Goal: Transaction & Acquisition: Purchase product/service

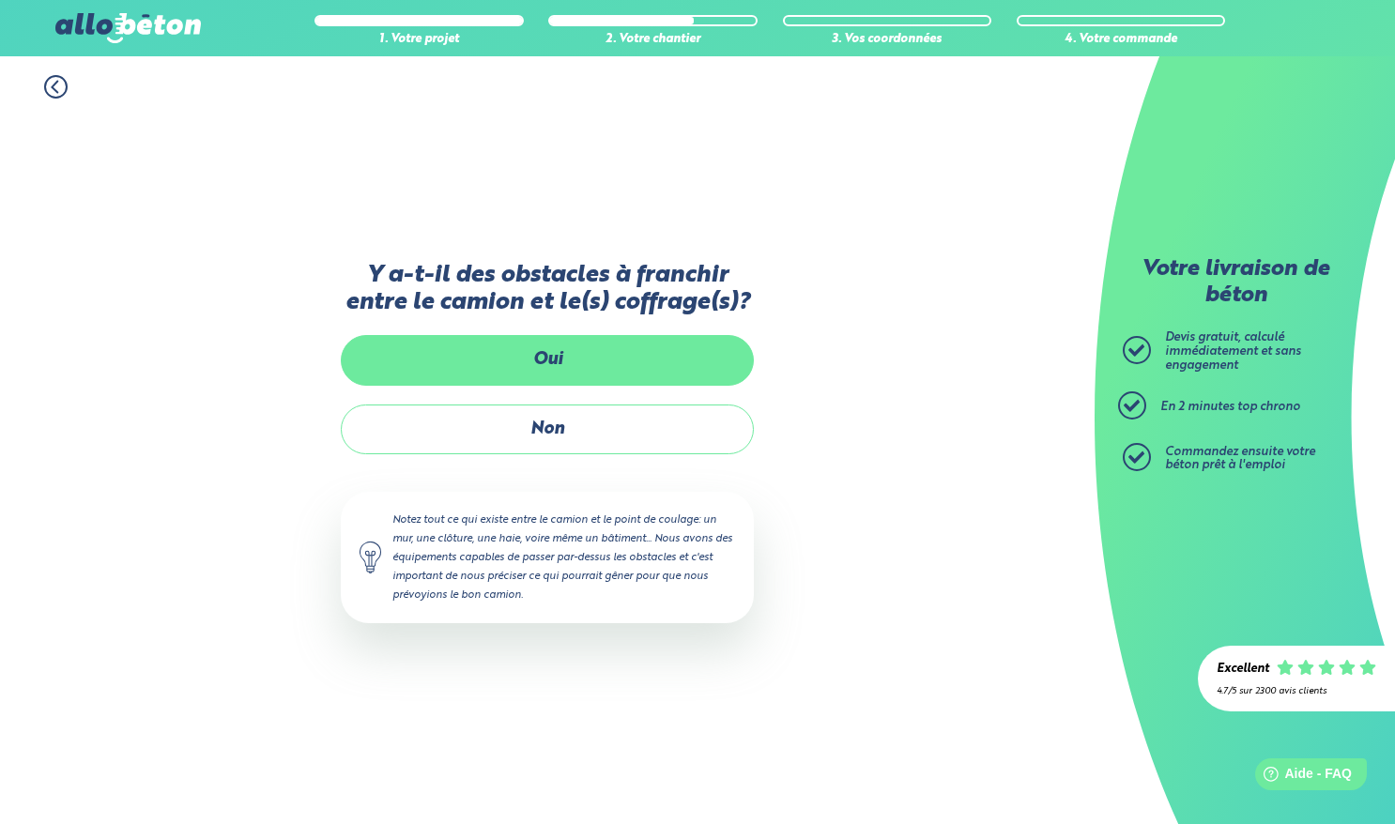
click at [639, 345] on label "Oui" at bounding box center [547, 360] width 413 height 50
click at [0, 0] on input "Oui" at bounding box center [0, 0] width 0 height 0
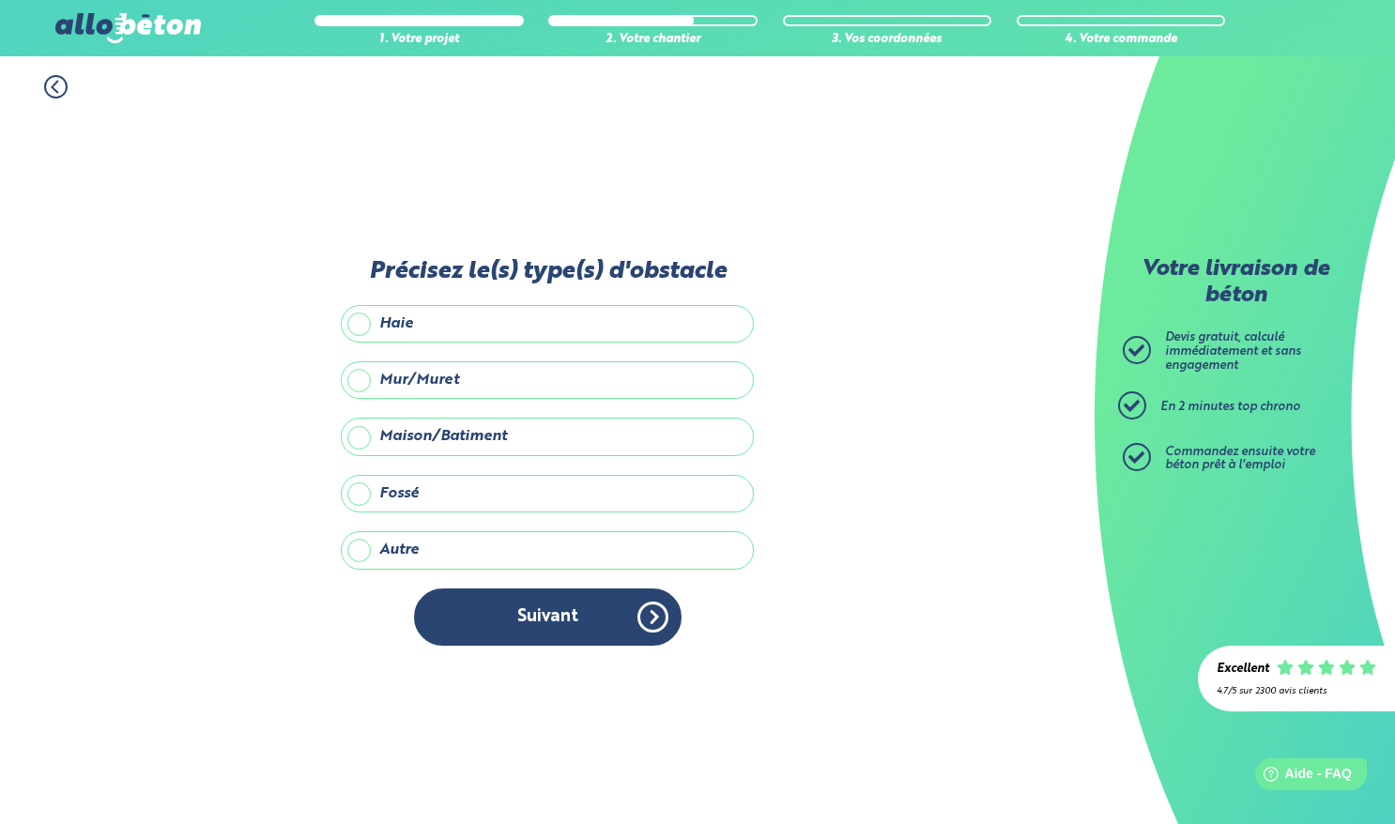
click at [388, 372] on label "Mur/Muret" at bounding box center [547, 380] width 413 height 38
click at [0, 0] on input "Mur/Muret" at bounding box center [0, 0] width 0 height 0
click at [374, 434] on label "Maison/Batiment" at bounding box center [547, 437] width 413 height 38
click at [0, 0] on input "Maison/Batiment" at bounding box center [0, 0] width 0 height 0
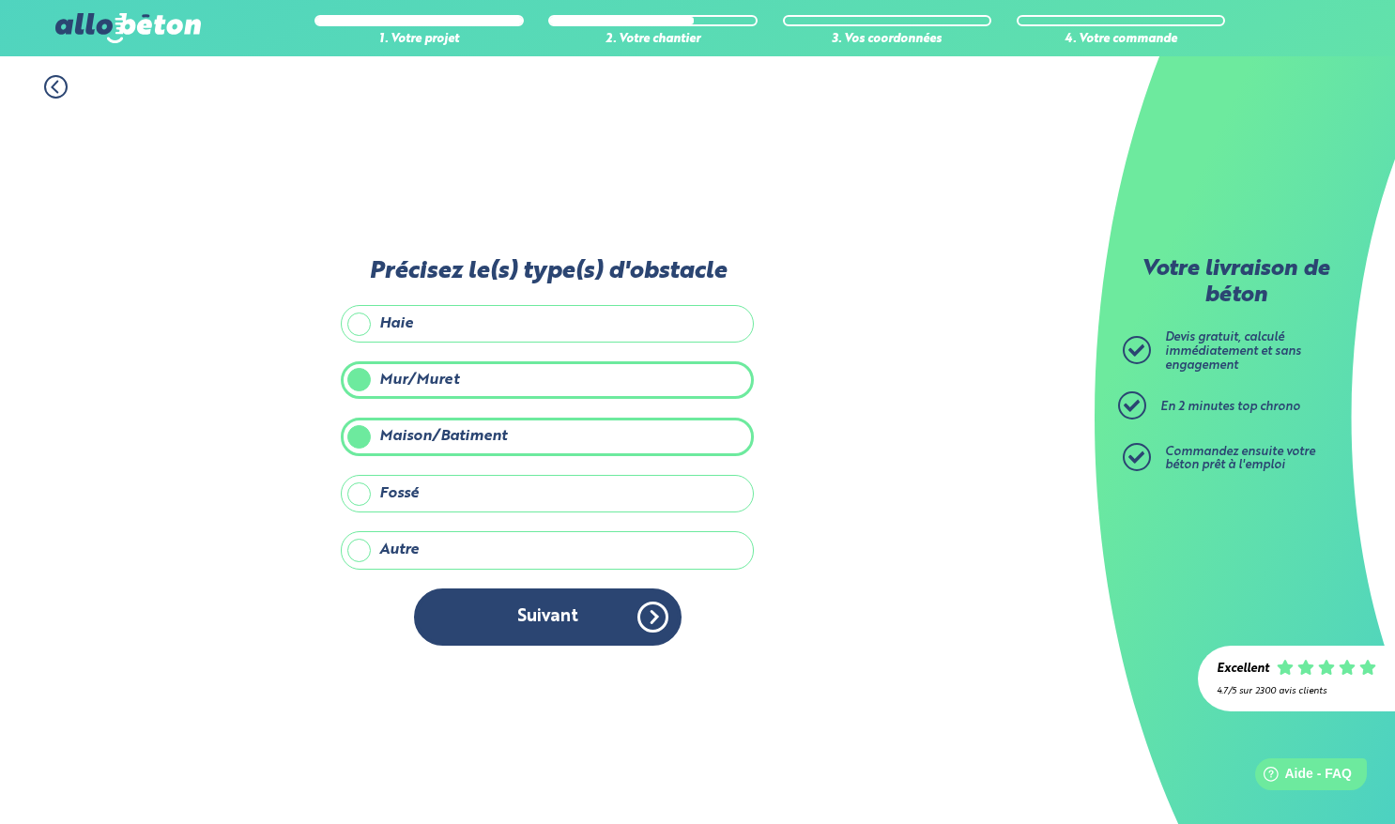
click at [367, 383] on label "Mur/Muret" at bounding box center [547, 380] width 413 height 38
click at [0, 0] on input "Mur/Muret" at bounding box center [0, 0] width 0 height 0
click at [364, 436] on label "Maison/Batiment" at bounding box center [547, 437] width 413 height 38
click at [0, 0] on input "Maison/Batiment" at bounding box center [0, 0] width 0 height 0
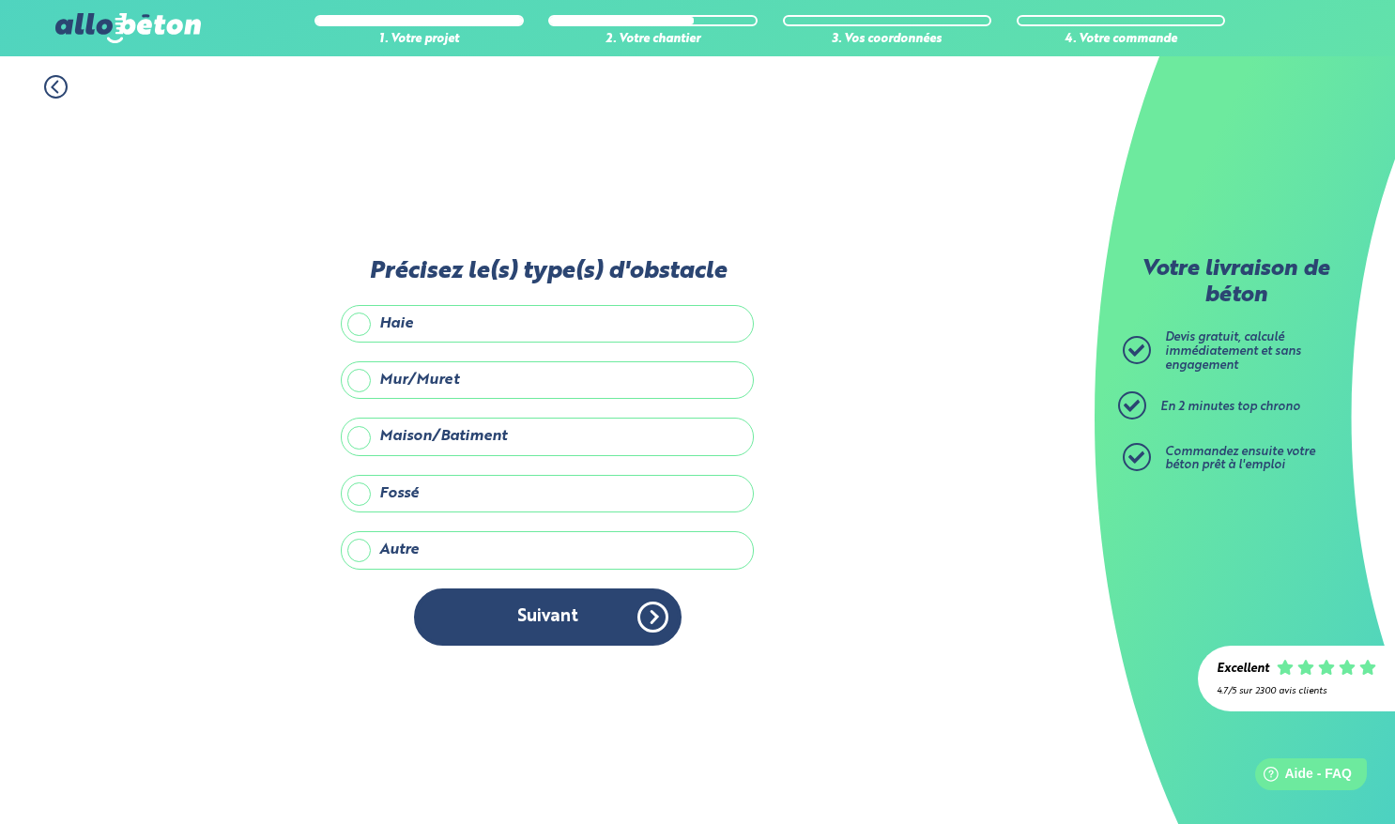
click at [367, 380] on label "Mur/Muret" at bounding box center [547, 380] width 413 height 38
click at [0, 0] on input "Mur/Muret" at bounding box center [0, 0] width 0 height 0
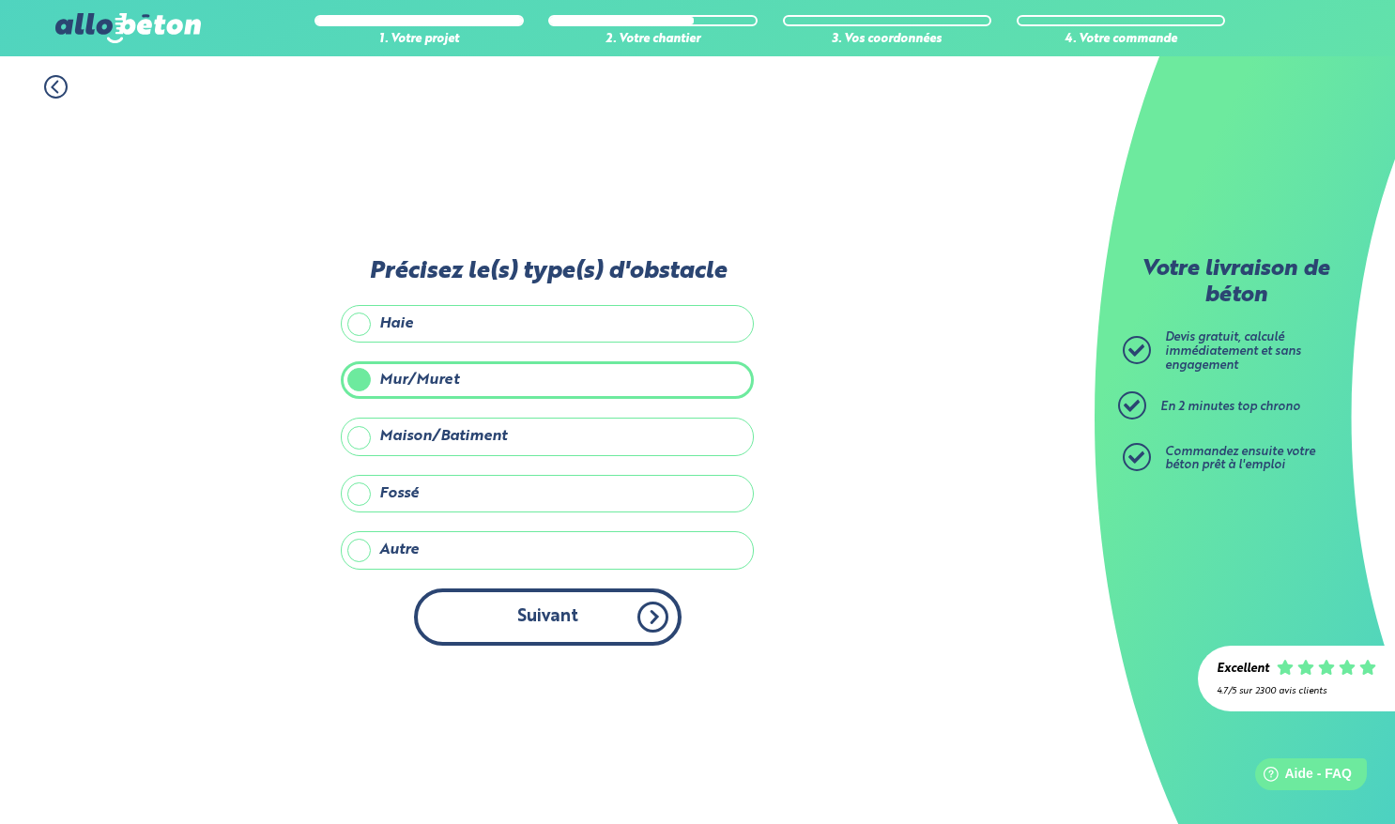
click at [564, 619] on button "Suivant" at bounding box center [547, 616] width 267 height 57
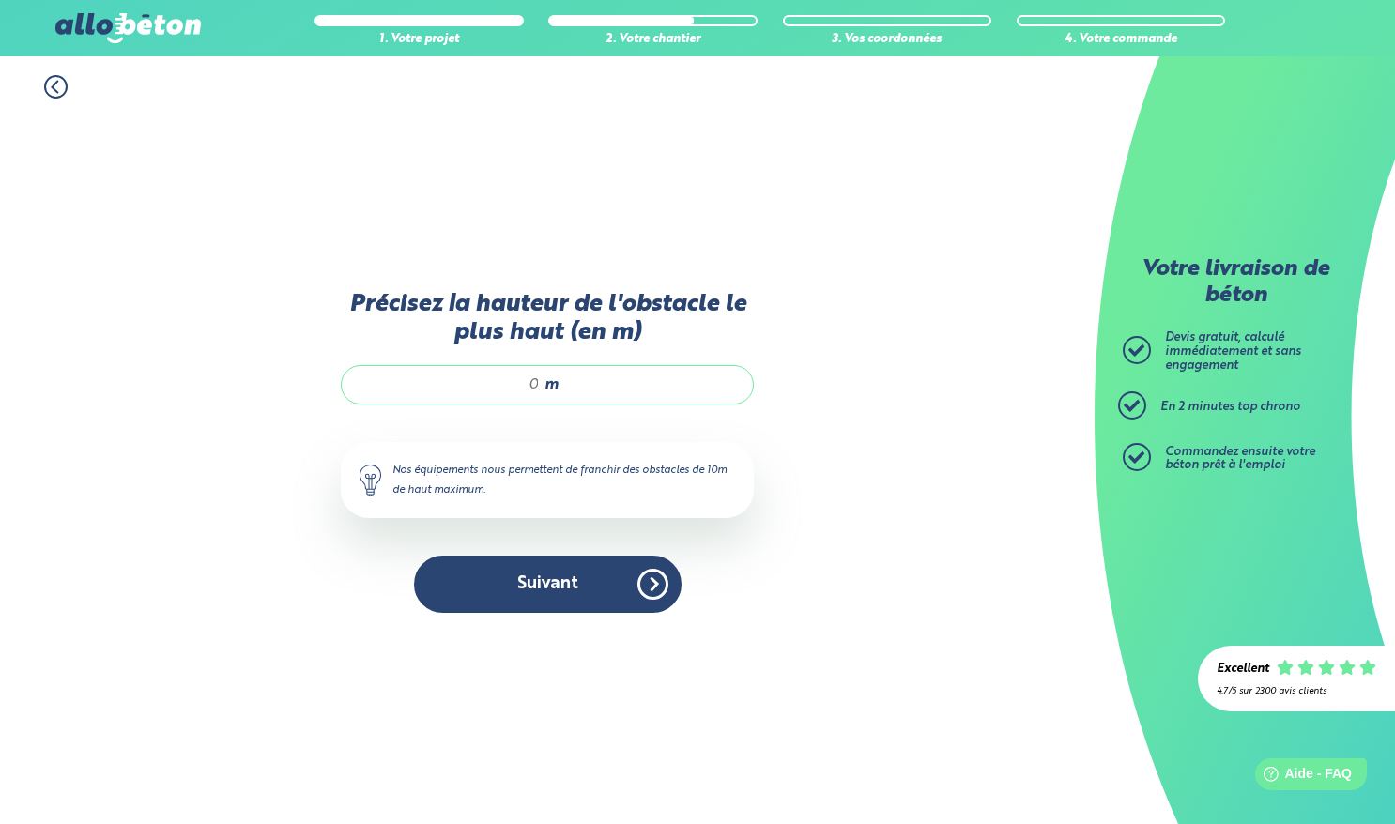
click at [537, 389] on input "Précisez la hauteur de l'obstacle le plus haut (en m)" at bounding box center [449, 384] width 179 height 19
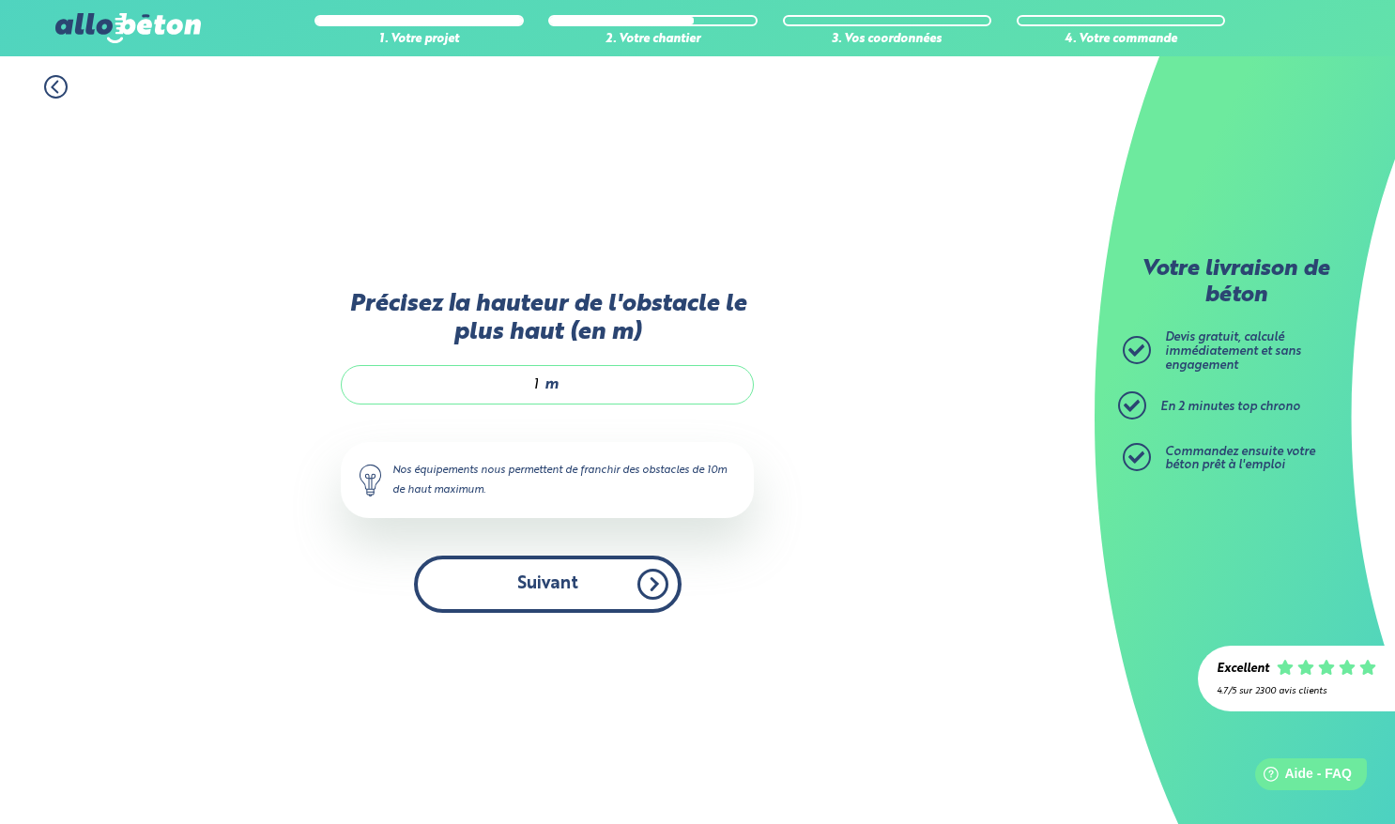
type input "1"
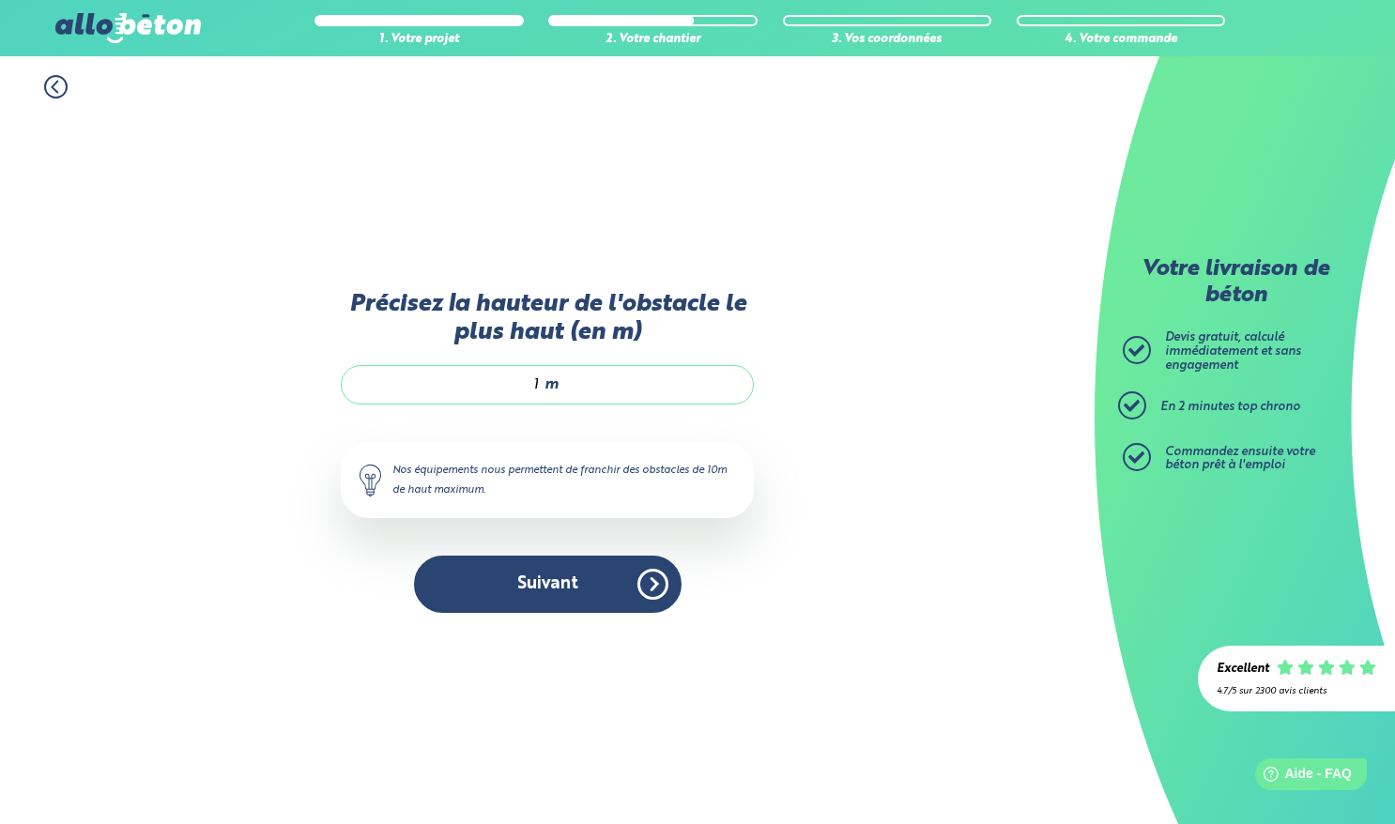
click at [534, 586] on button "Suivant" at bounding box center [547, 584] width 267 height 57
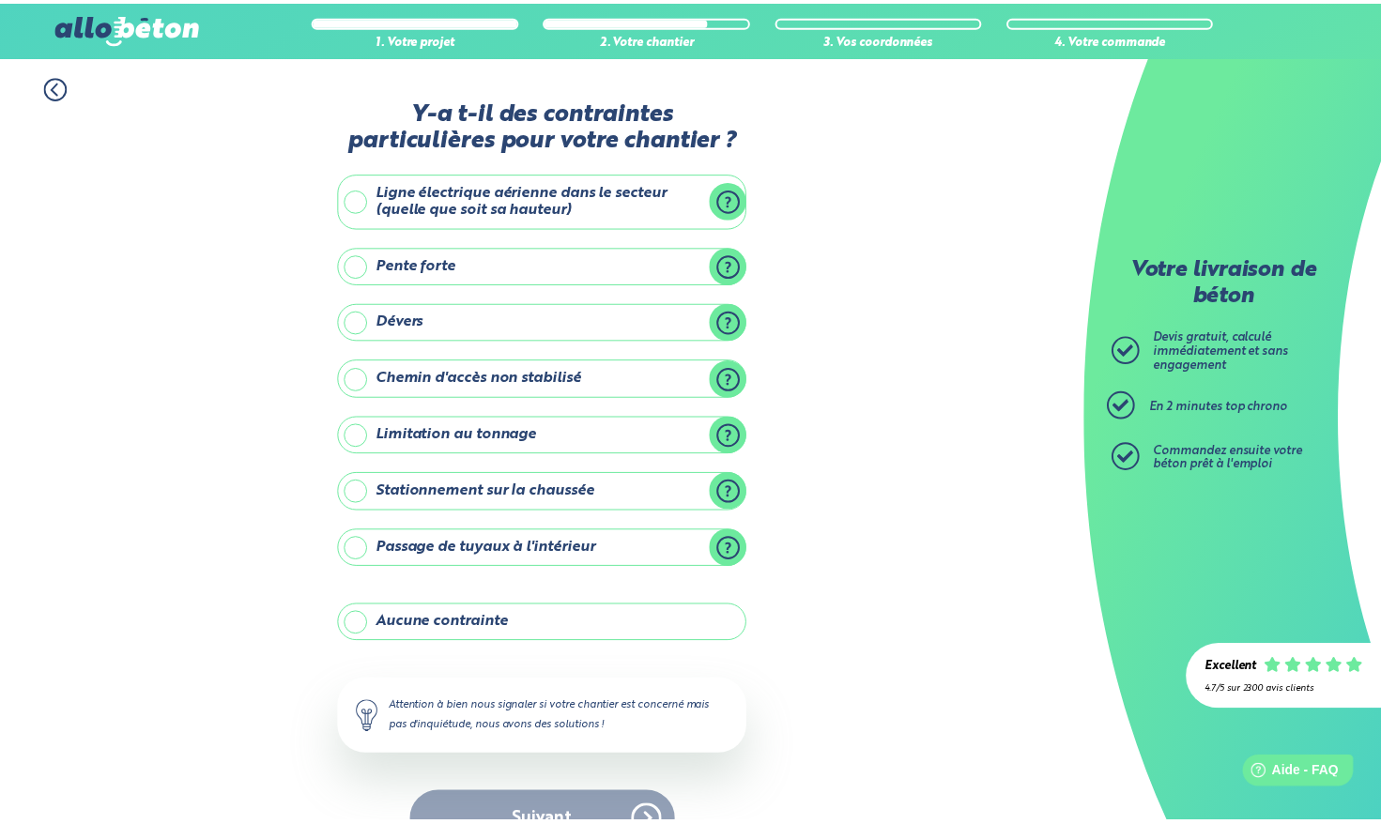
scroll to position [46, 0]
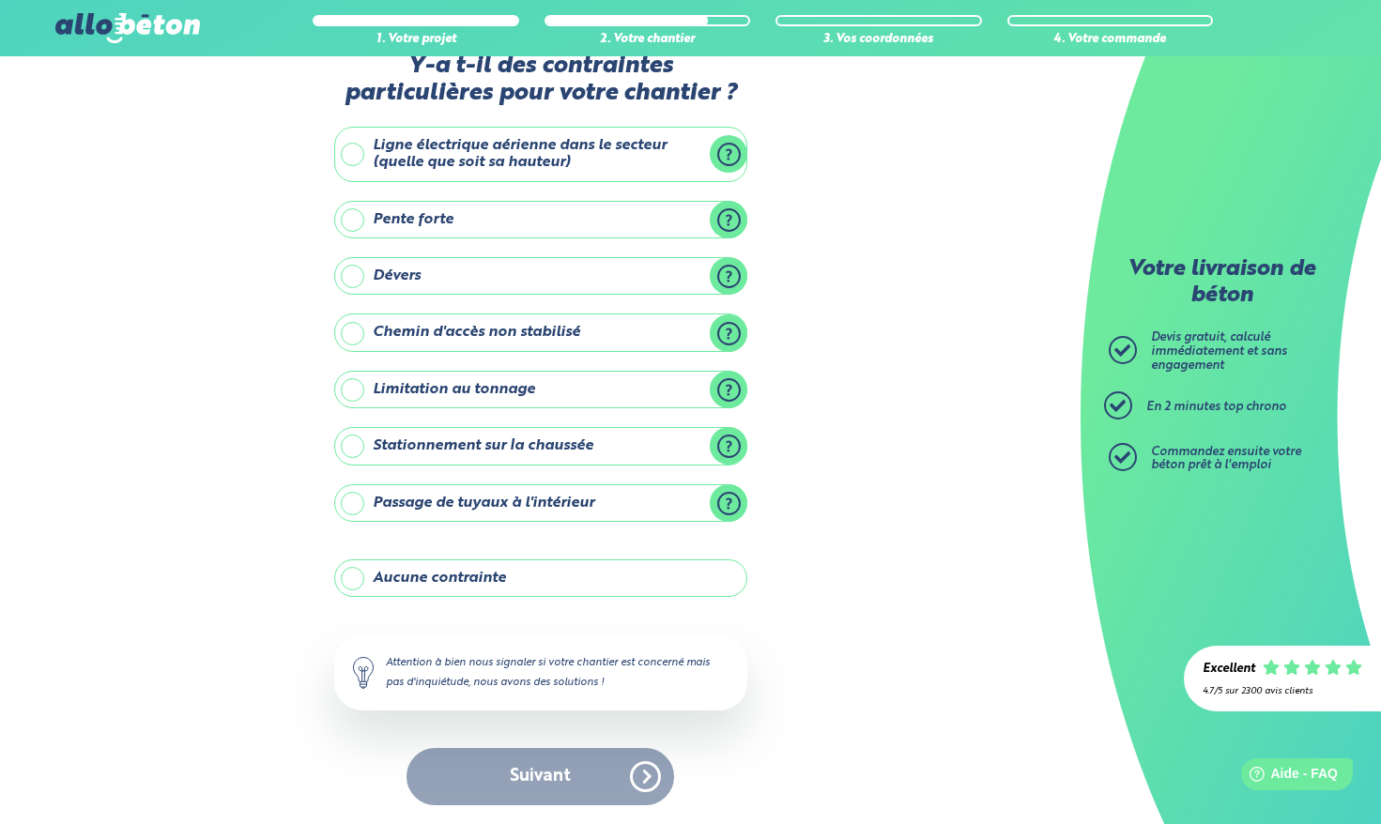
click at [710, 447] on label "Stationnement sur la chaussée" at bounding box center [540, 446] width 413 height 38
click at [0, 0] on input "Stationnement sur la chaussée" at bounding box center [0, 0] width 0 height 0
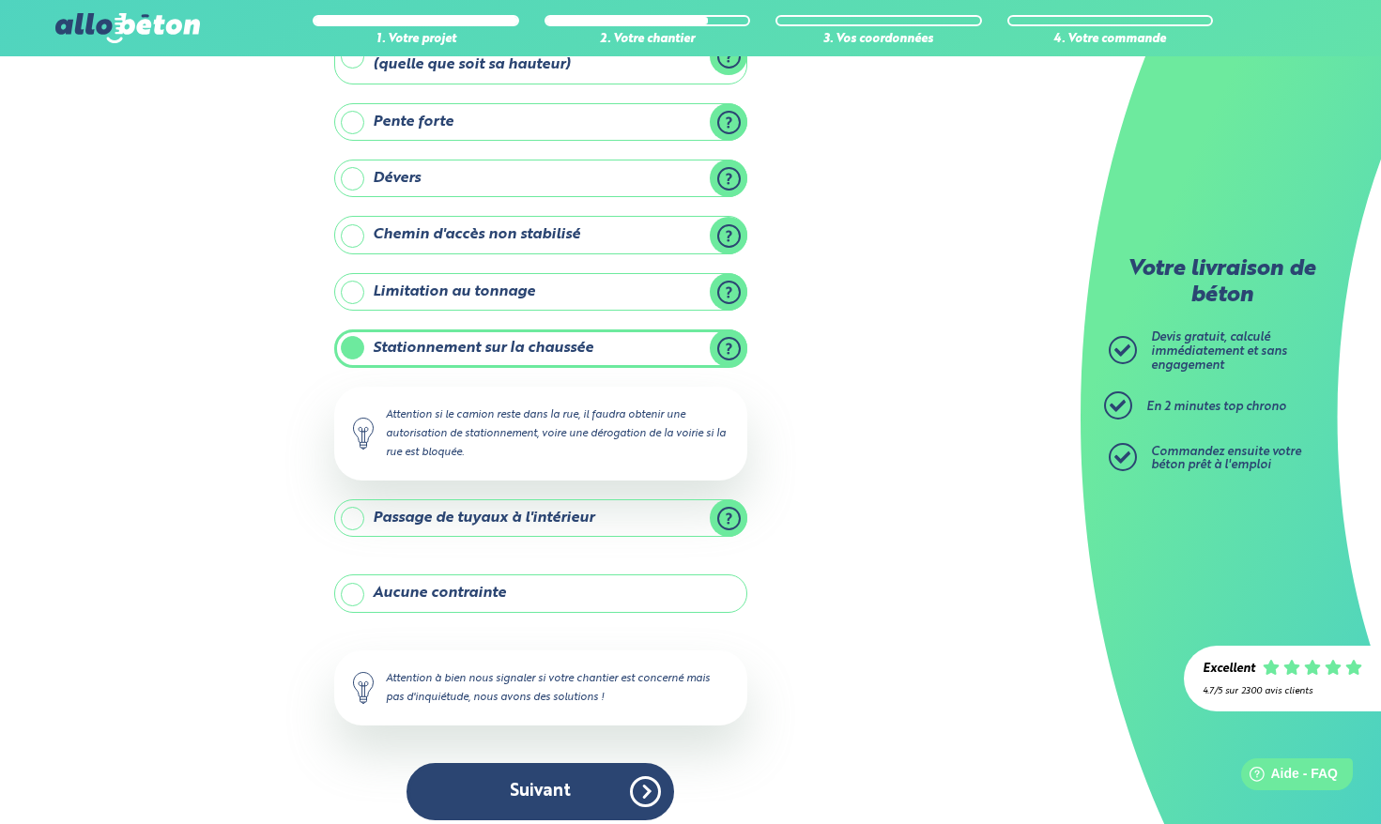
scroll to position [159, 0]
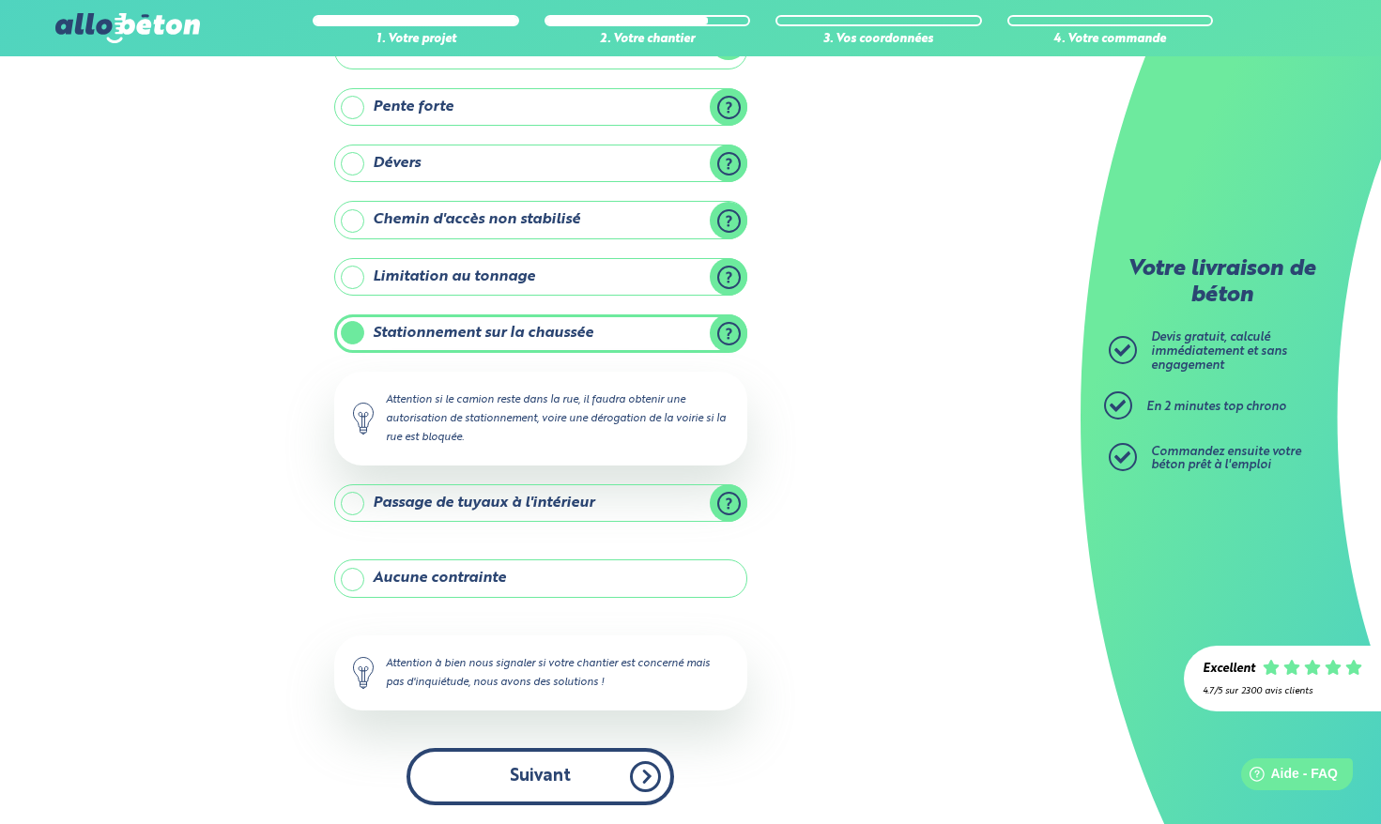
click at [579, 771] on button "Suivant" at bounding box center [539, 776] width 267 height 57
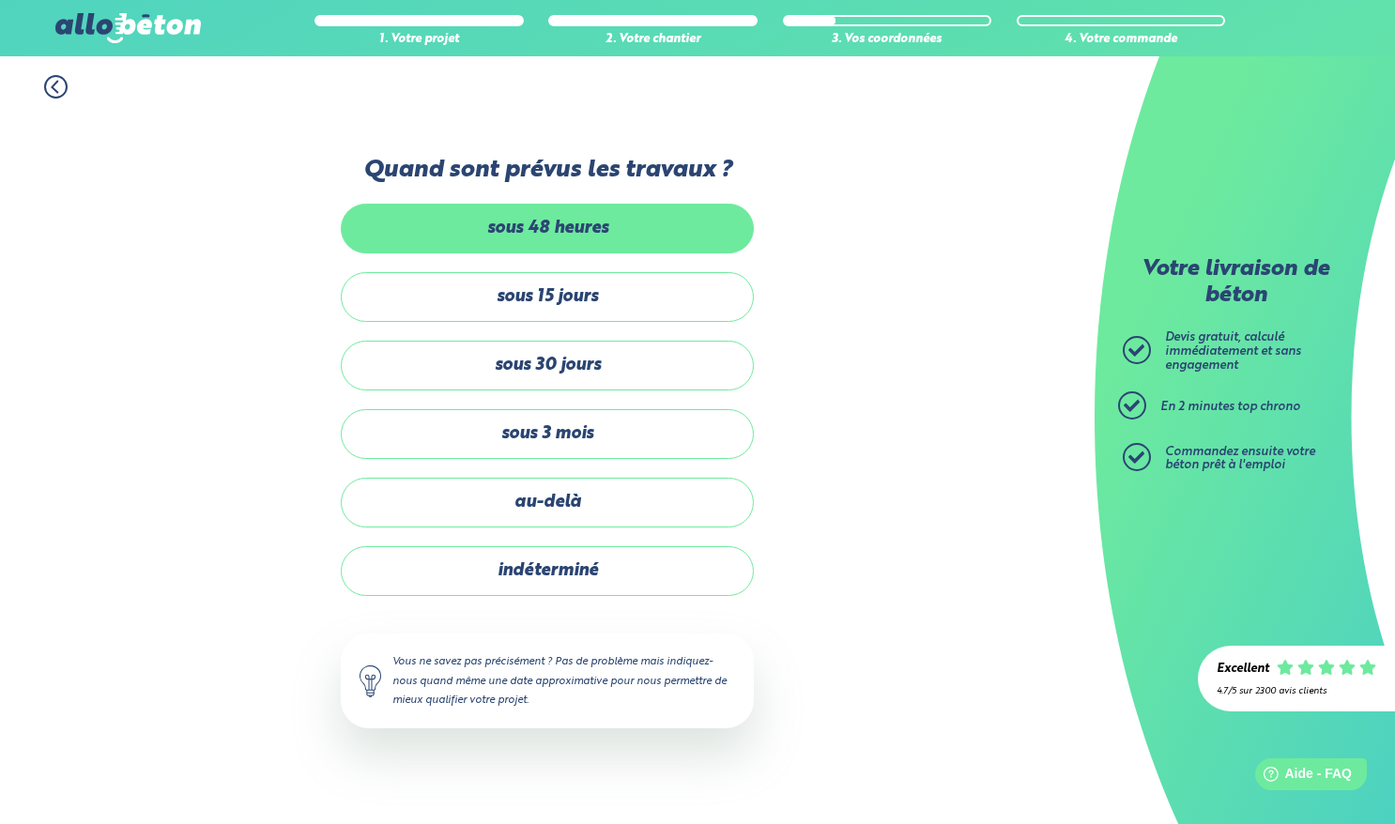
click at [579, 227] on label "sous 48 heures" at bounding box center [547, 229] width 413 height 50
click at [0, 0] on input "sous 48 heures" at bounding box center [0, 0] width 0 height 0
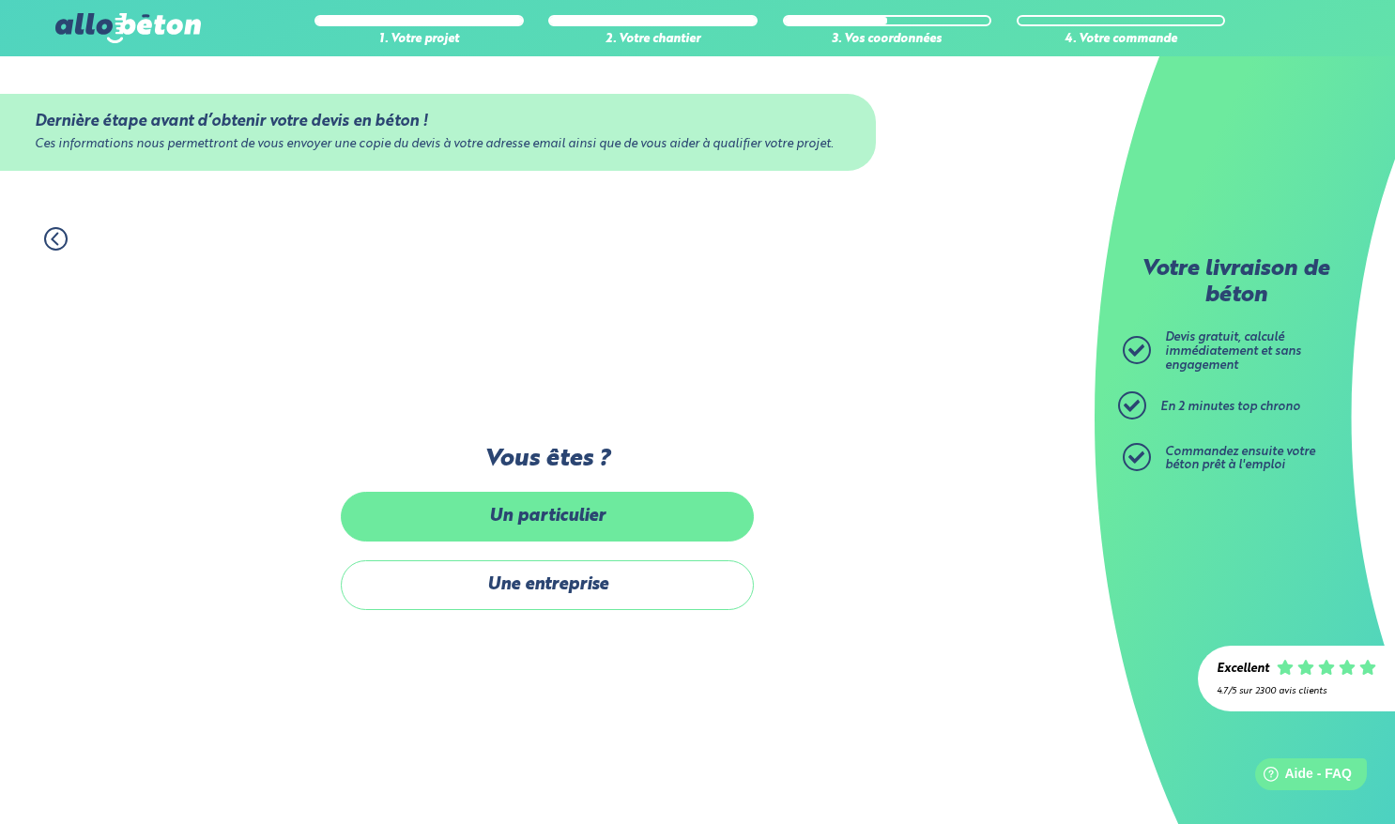
click at [597, 513] on label "Un particulier" at bounding box center [547, 517] width 413 height 50
click at [0, 0] on input "Un particulier" at bounding box center [0, 0] width 0 height 0
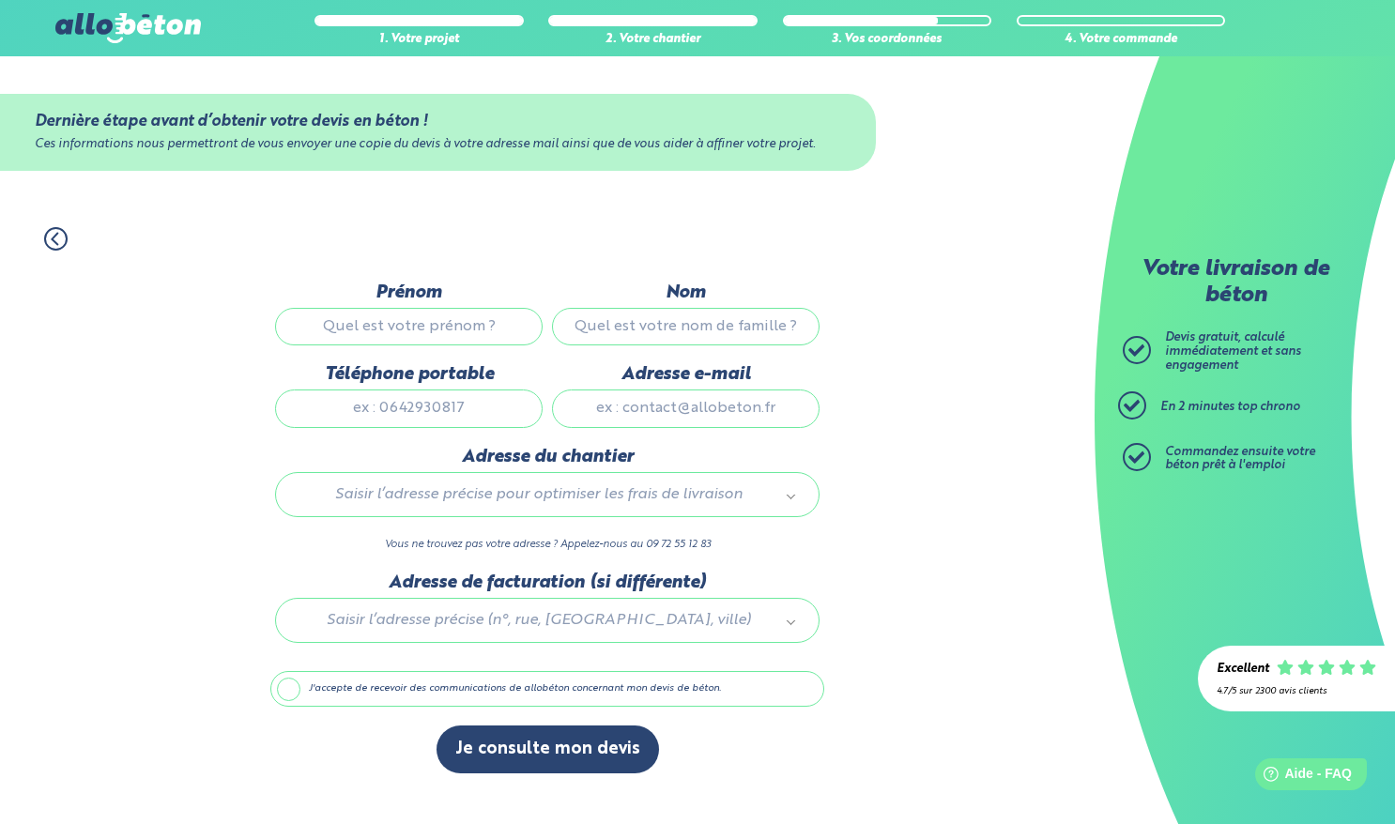
click at [418, 325] on input "Prénom" at bounding box center [408, 327] width 267 height 38
type input "[PERSON_NAME]"
type input "Sagnes"
type input "0650548015"
type input "[EMAIL_ADDRESS][DOMAIN_NAME]"
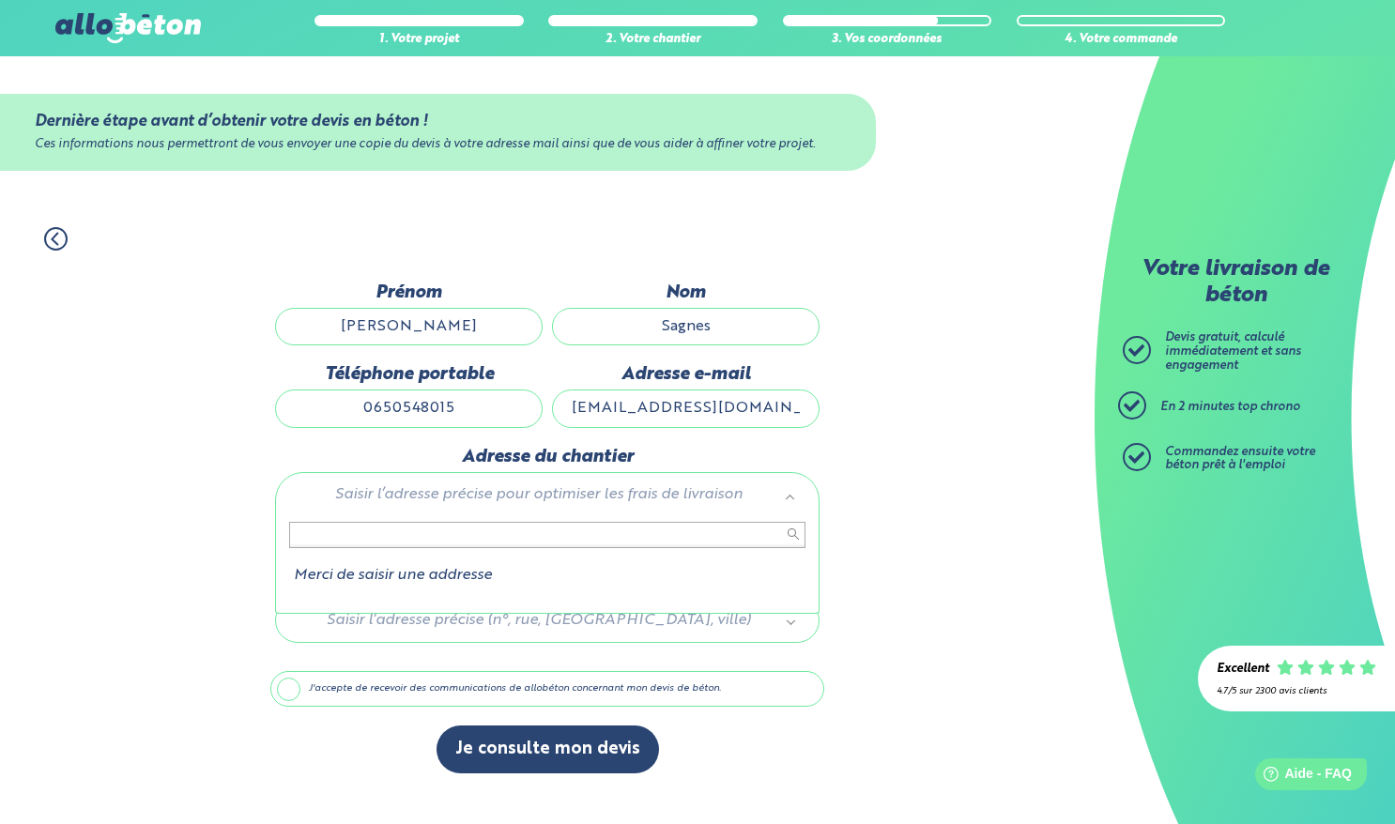
scroll to position [1, 0]
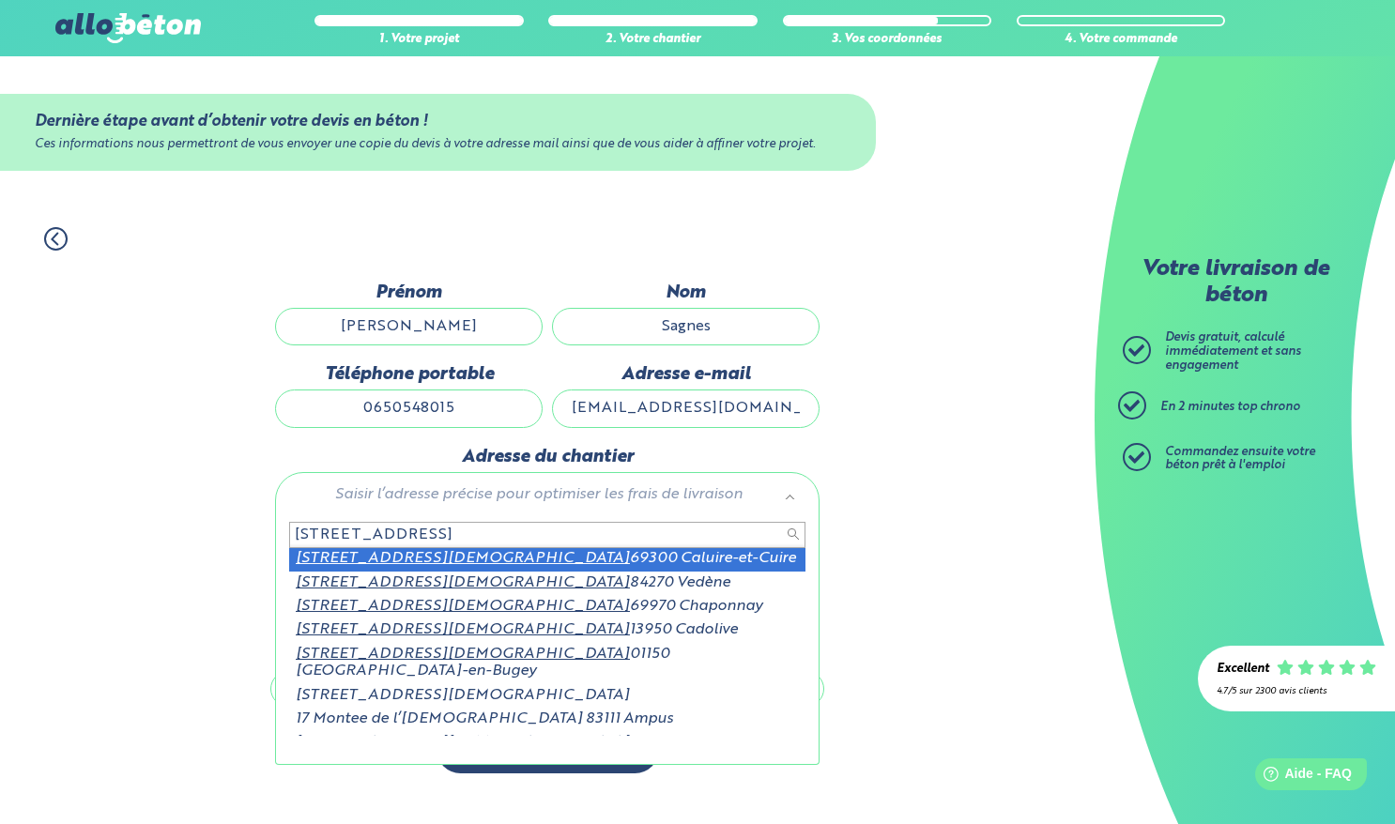
type input "17 montée de l'église"
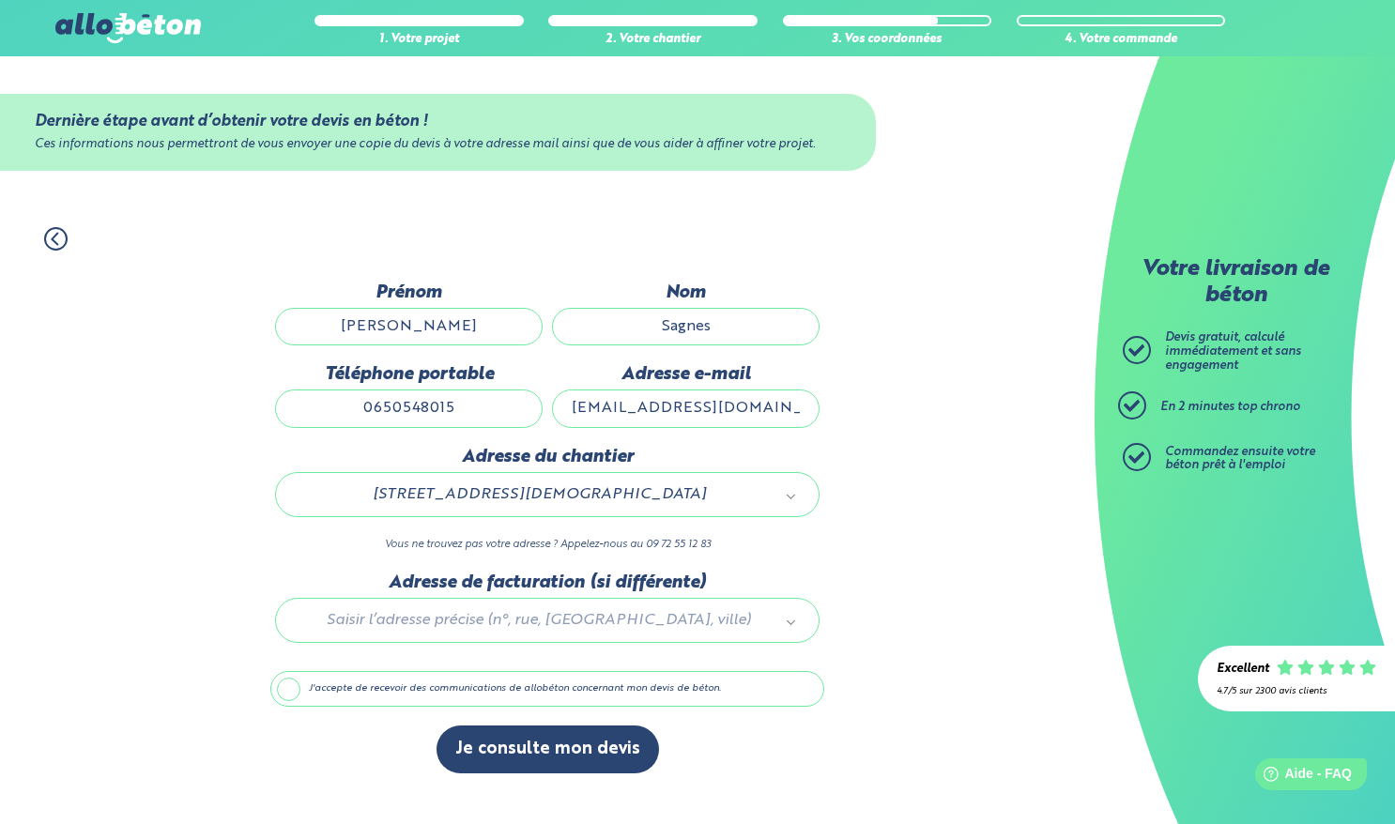
click at [718, 624] on div at bounding box center [547, 616] width 554 height 89
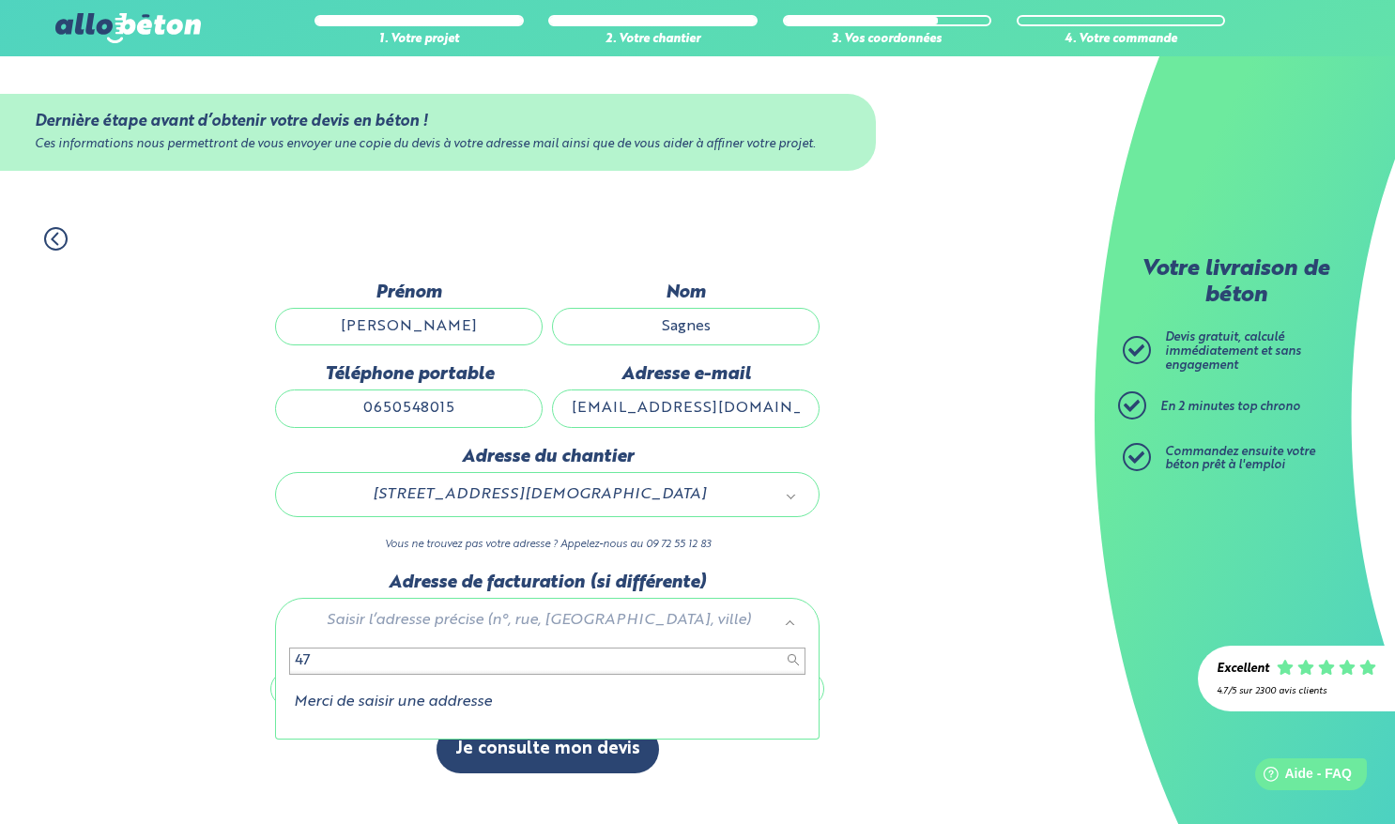
type input "4"
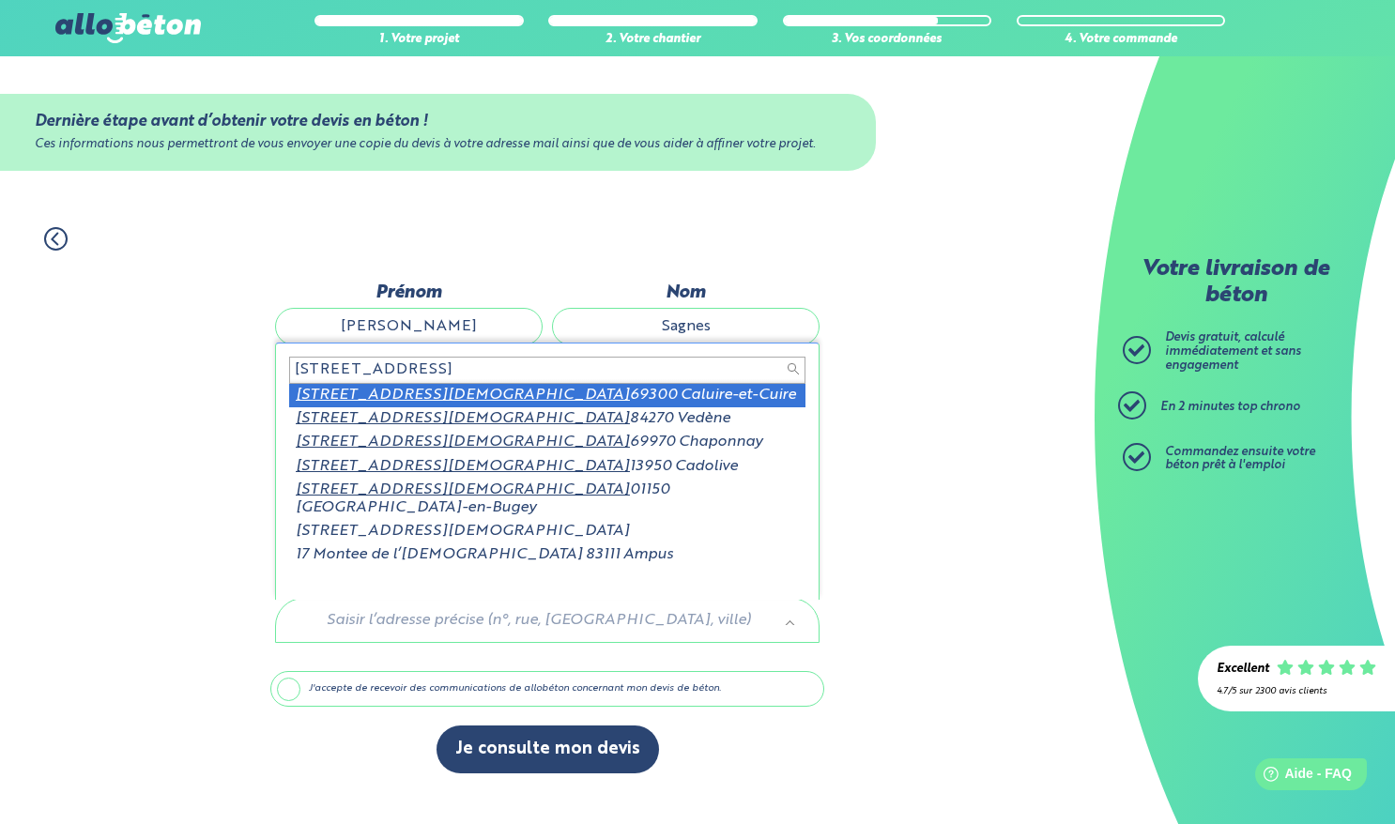
type input "17 montée de l'église"
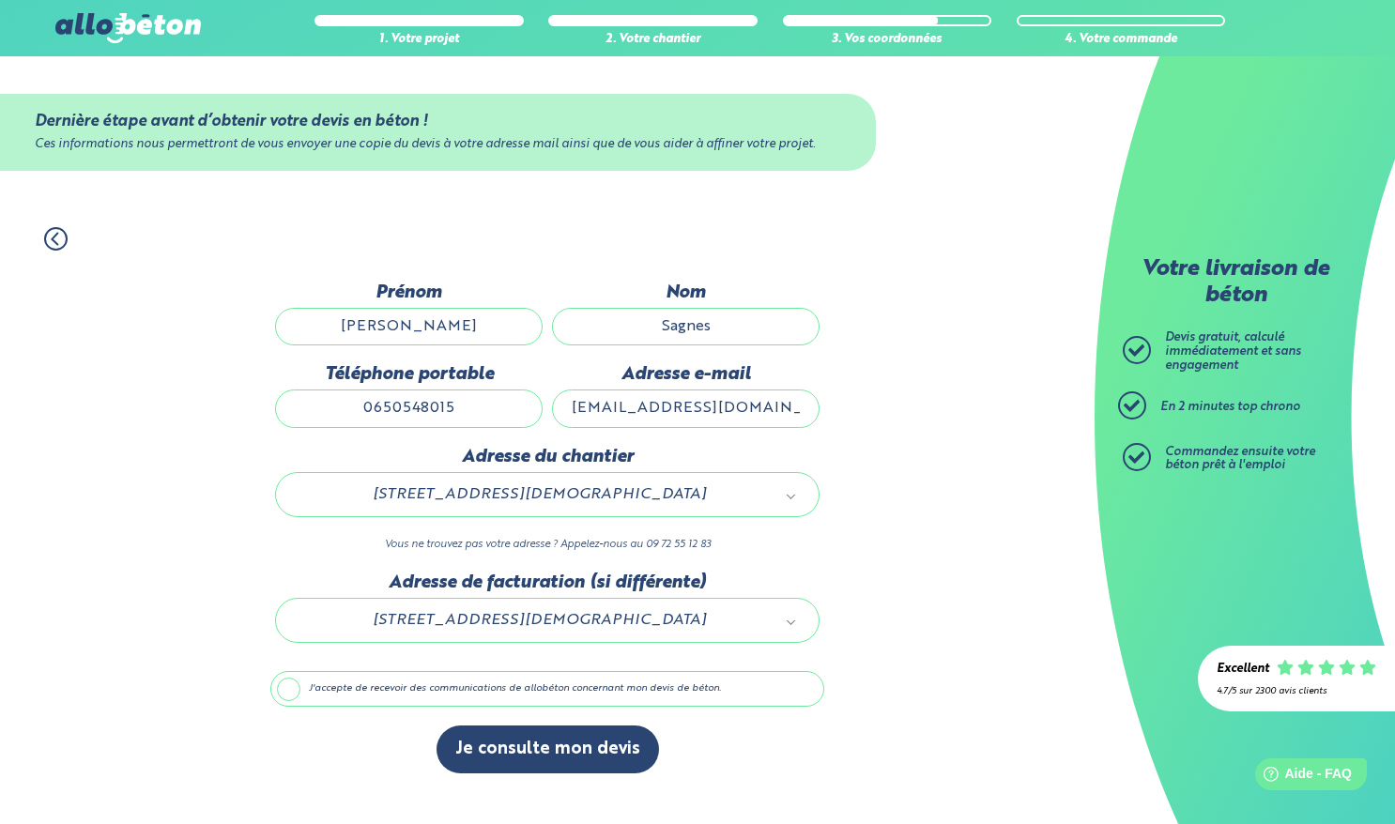
click at [334, 687] on label "J'accepte de recevoir des communications de allobéton concernant mon devis de b…" at bounding box center [547, 689] width 554 height 36
click at [0, 0] on input "J'accepte de recevoir des communications de allobéton concernant mon devis de b…" at bounding box center [0, 0] width 0 height 0
click at [303, 687] on label "J'accepte de recevoir des communications de allobéton concernant mon devis de b…" at bounding box center [547, 689] width 554 height 36
click at [0, 0] on input "J'accepte de recevoir des communications de allobéton concernant mon devis de b…" at bounding box center [0, 0] width 0 height 0
click at [581, 735] on button "Je consulte mon devis" at bounding box center [547, 749] width 222 height 48
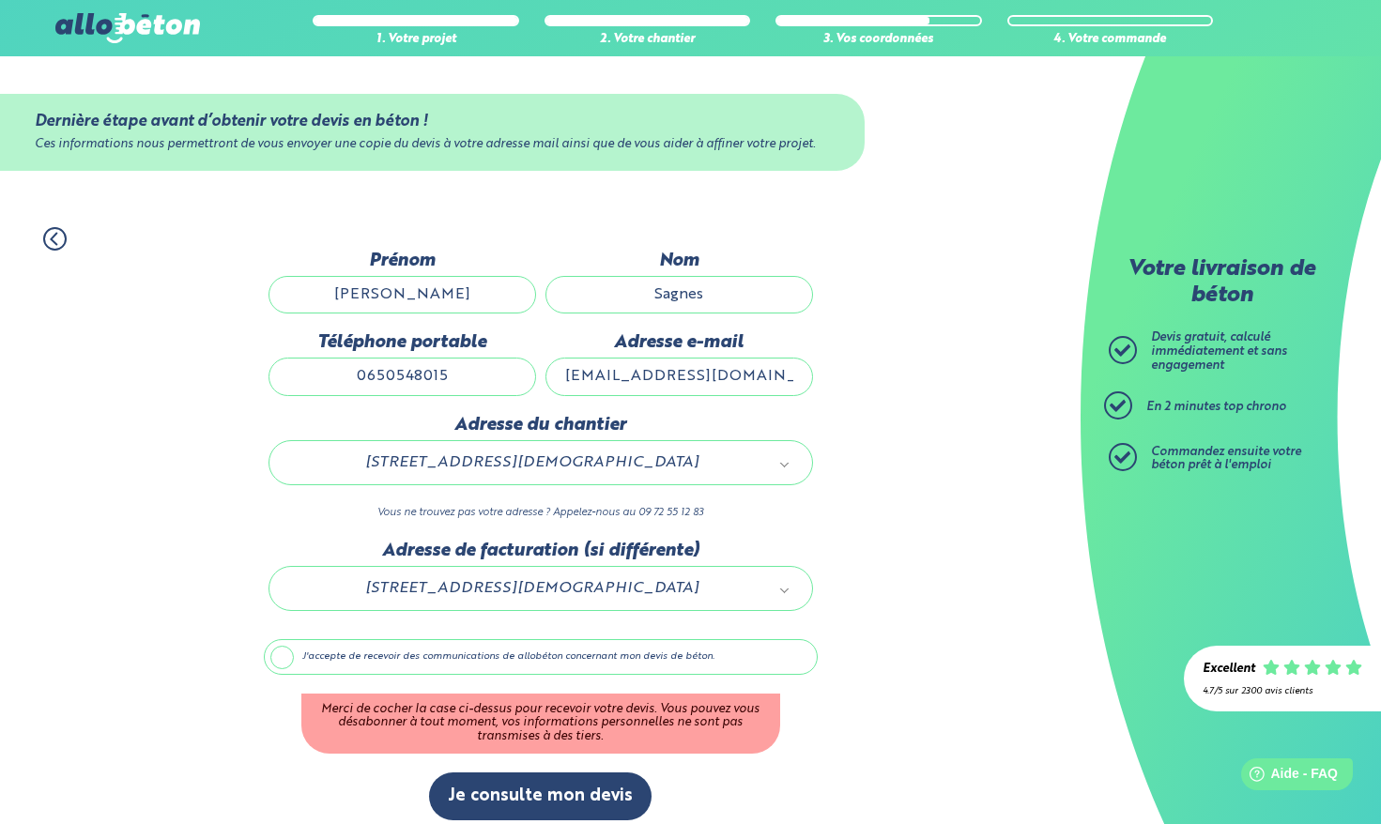
click at [280, 664] on label "J'accepte de recevoir des communications de allobéton concernant mon devis de b…" at bounding box center [541, 657] width 554 height 36
click at [0, 0] on input "J'accepte de recevoir des communications de allobéton concernant mon devis de b…" at bounding box center [0, 0] width 0 height 0
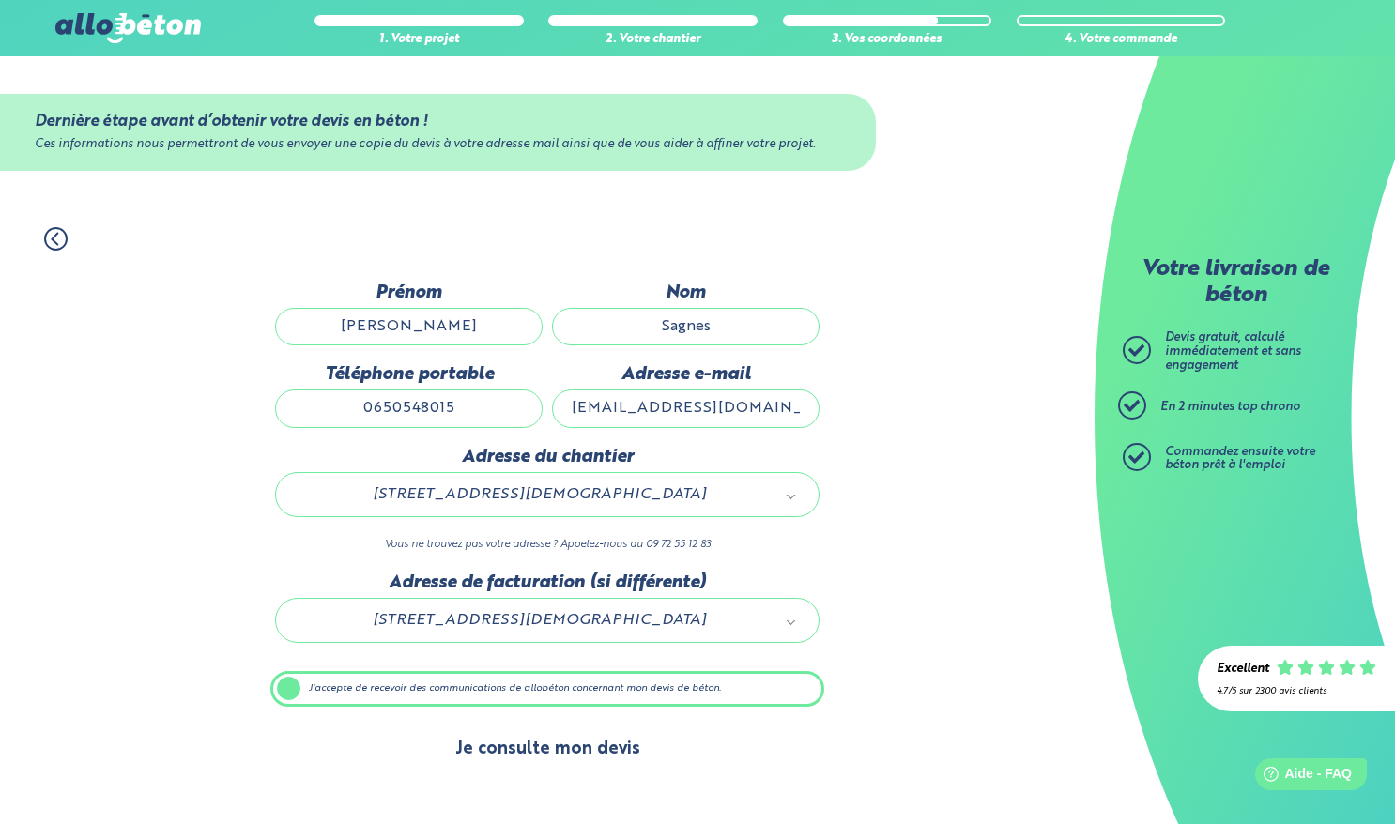
click at [570, 744] on button "Je consulte mon devis" at bounding box center [547, 749] width 222 height 48
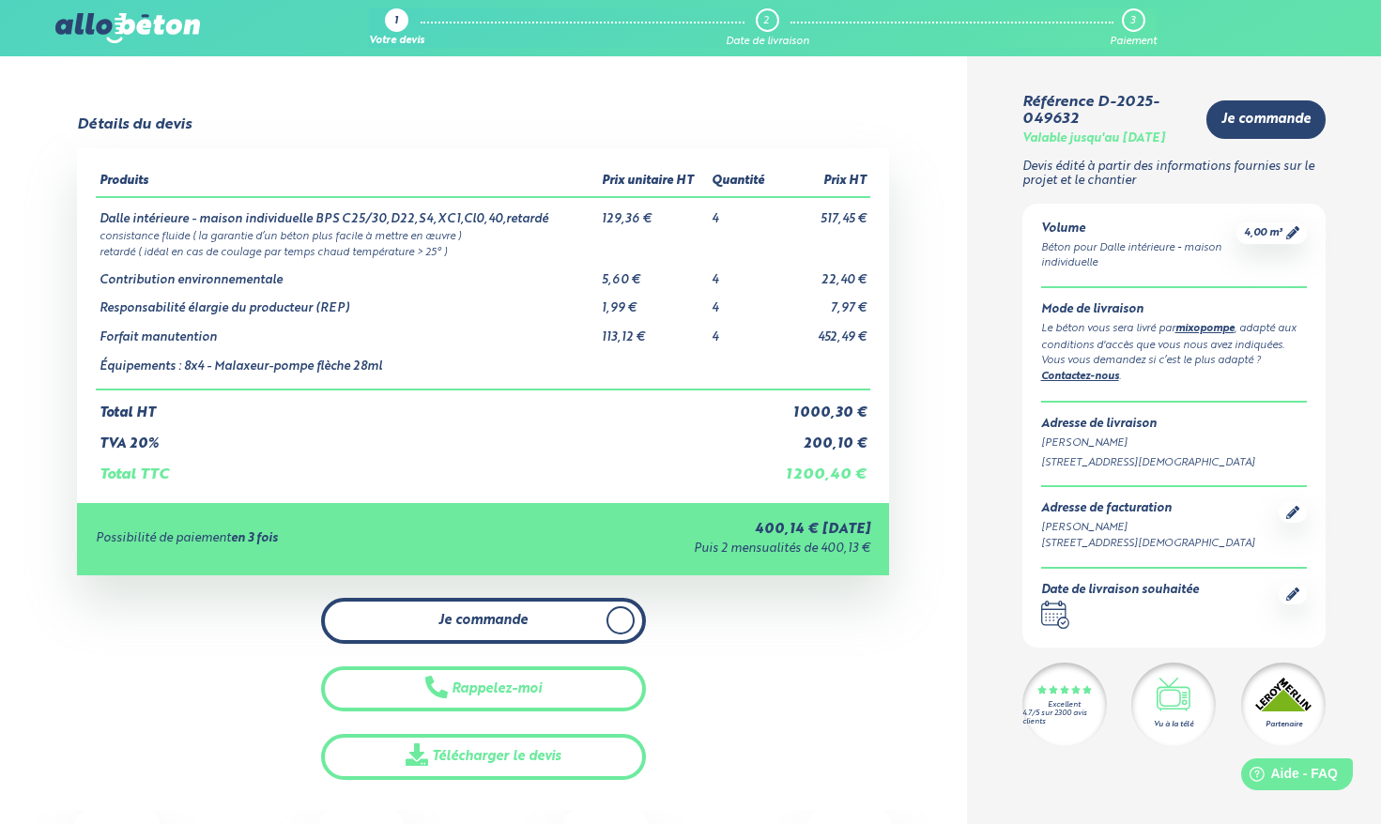
click at [534, 618] on link "Je commande" at bounding box center [483, 621] width 325 height 46
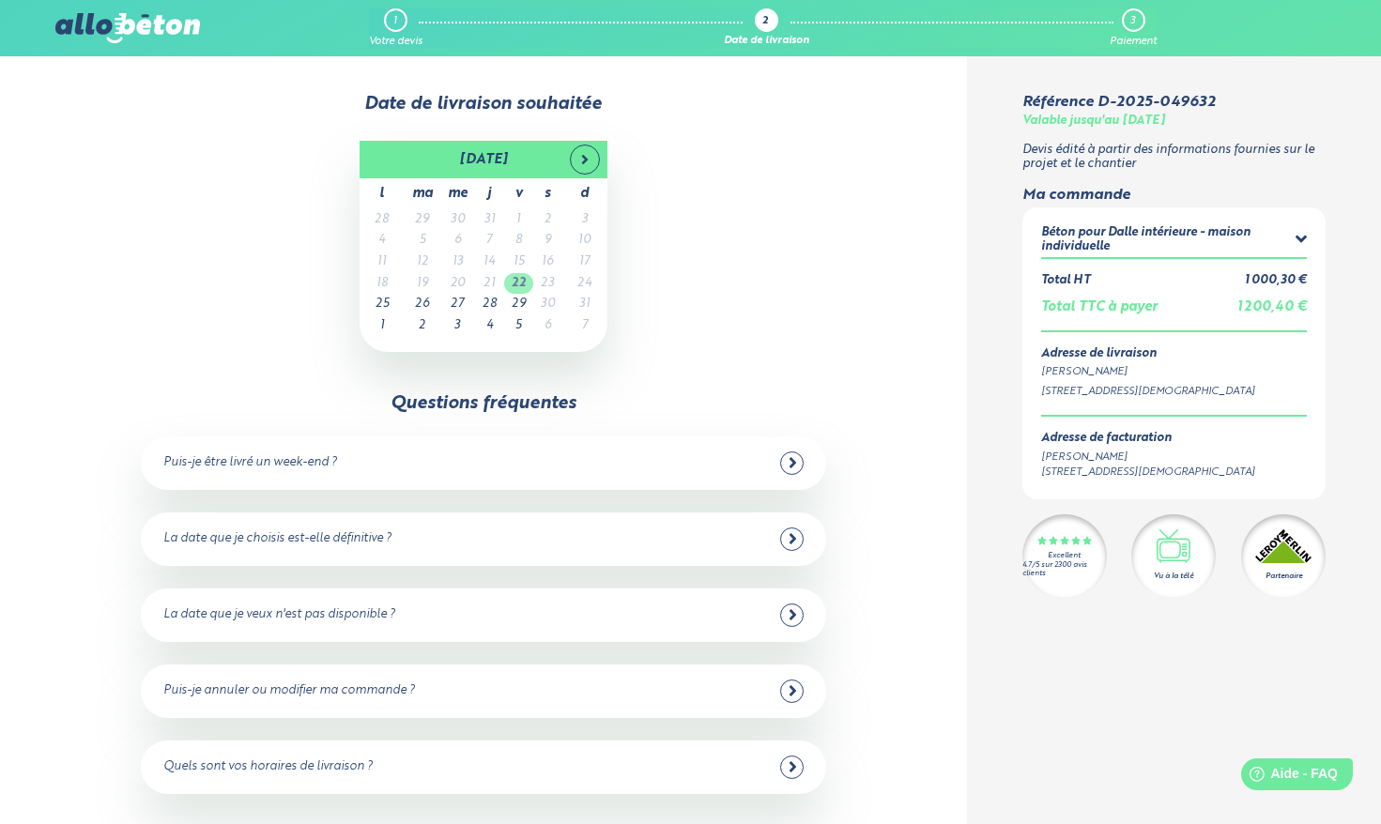
click at [523, 281] on td "22" at bounding box center [518, 284] width 29 height 22
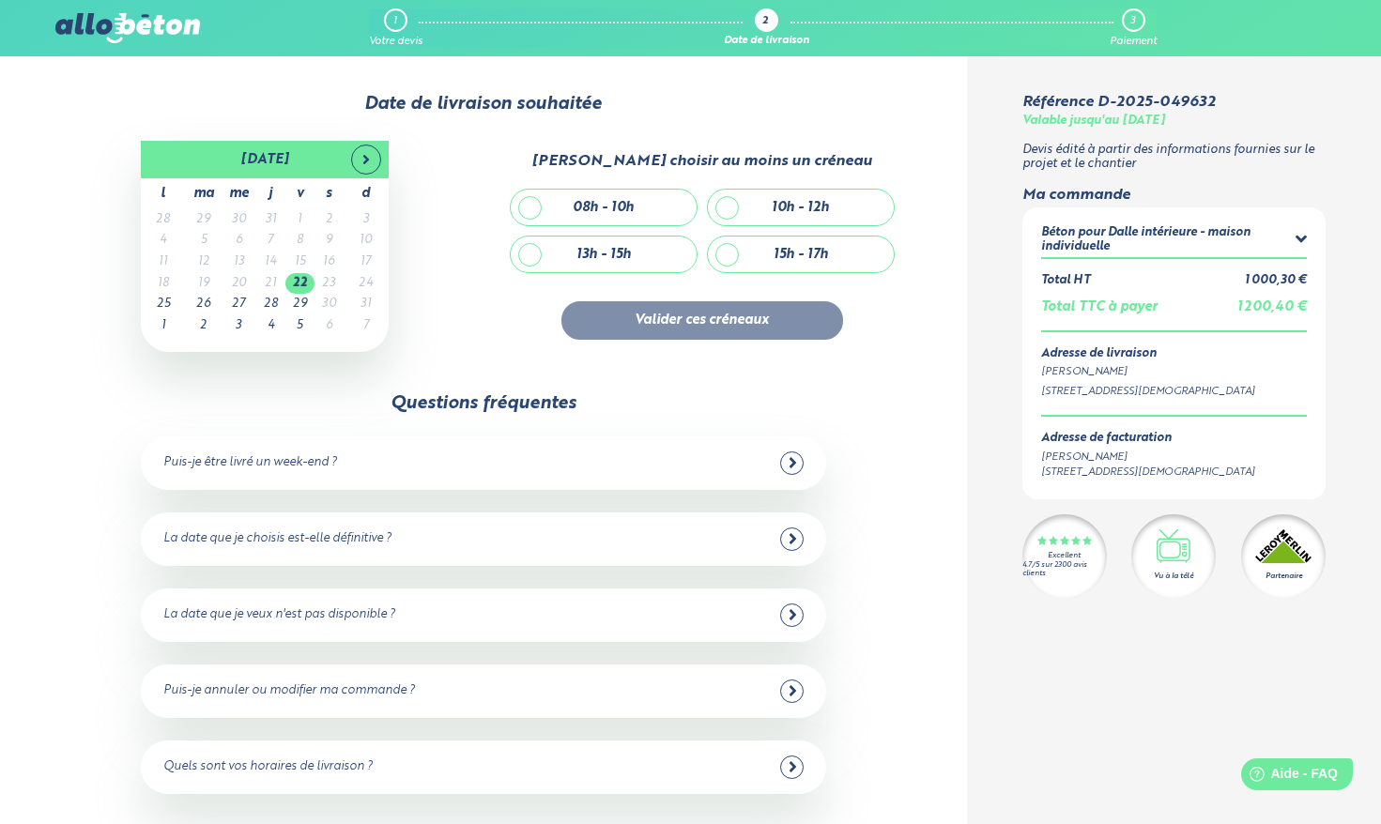
click at [648, 487] on div "Puis-je être livré un week-end ? Non malheureusement, nous n'avons pas de centr…" at bounding box center [483, 462] width 685 height 53
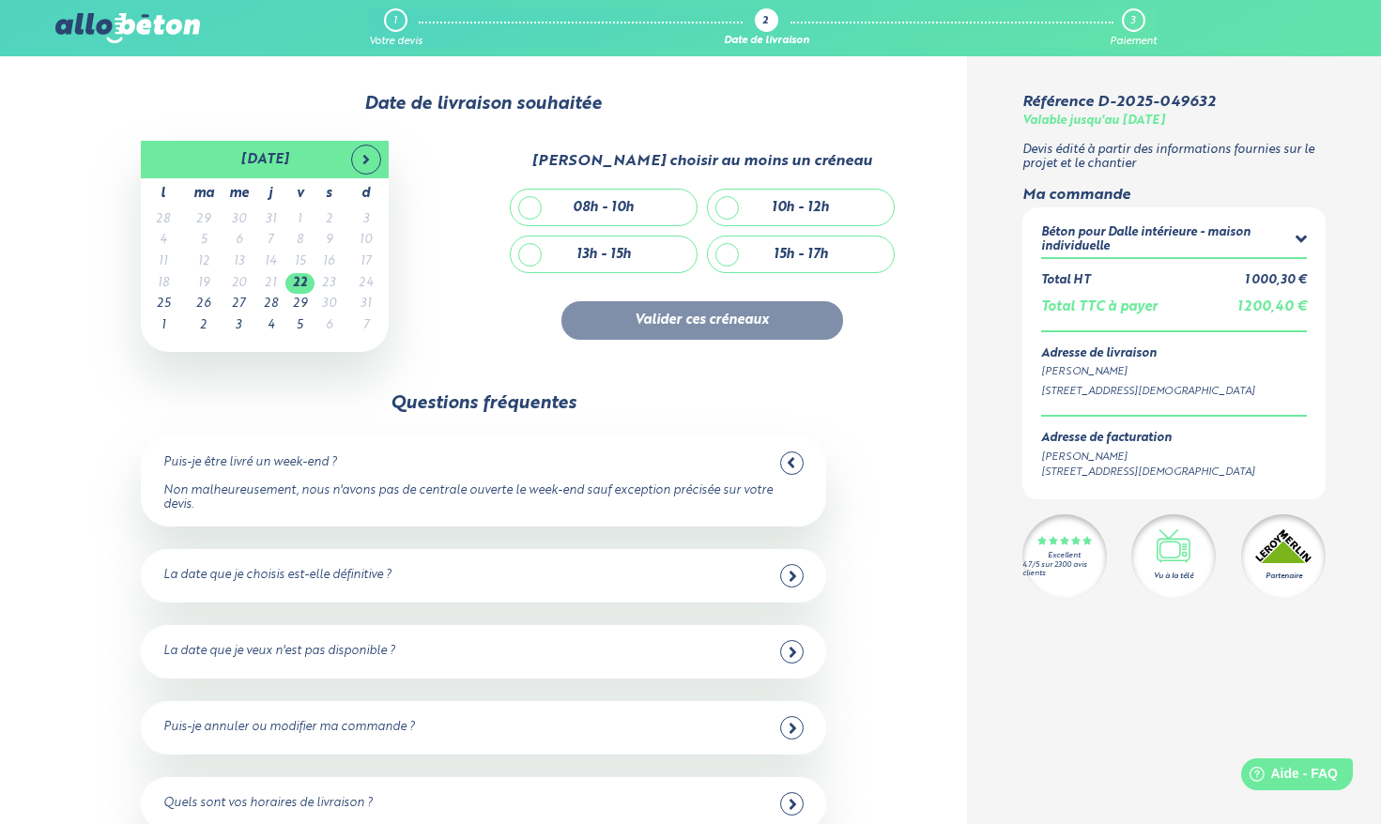
click at [762, 455] on div "Puis-je être livré un week-end ?" at bounding box center [483, 462] width 640 height 23
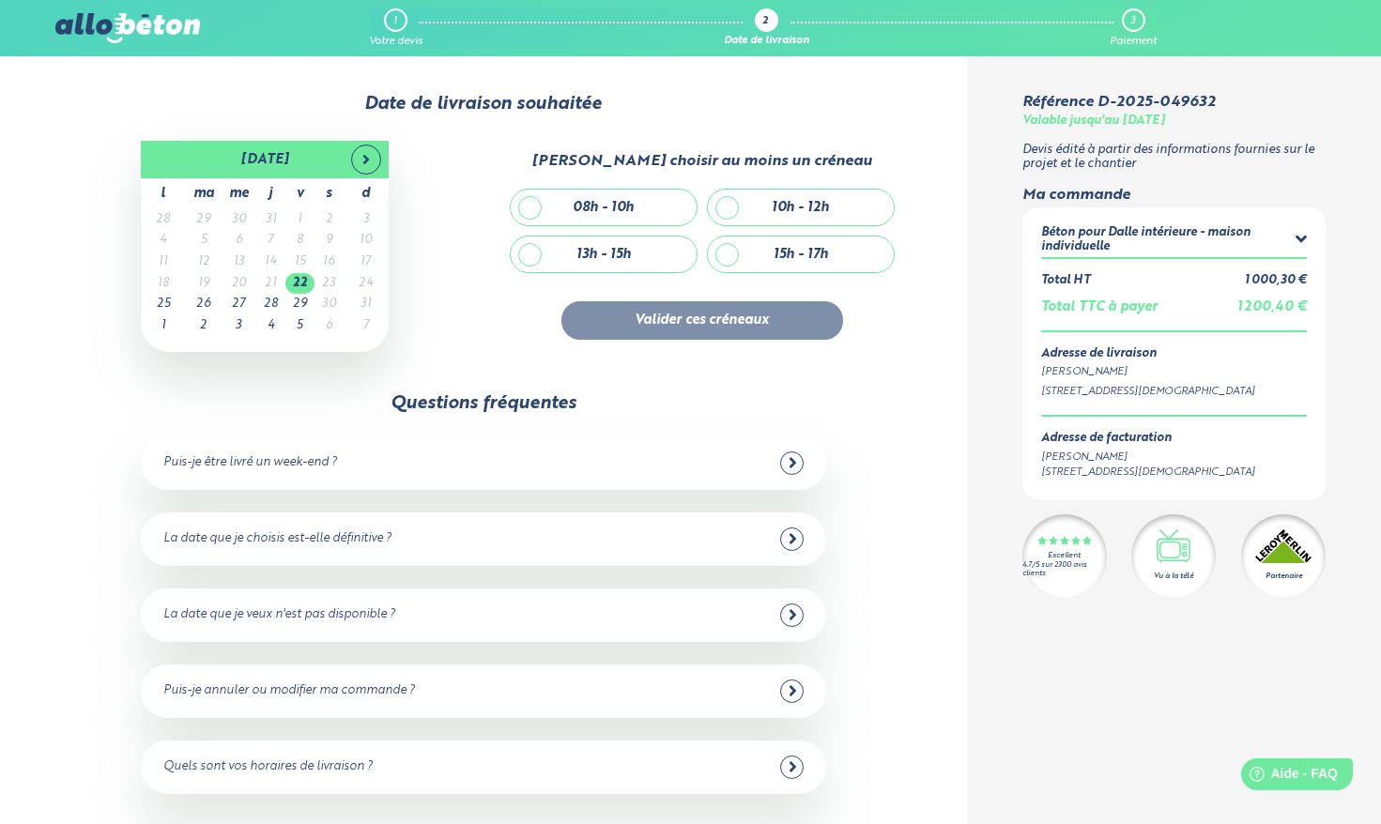
click at [542, 200] on div "08h - 10h" at bounding box center [604, 208] width 186 height 36
checkbox input "true"
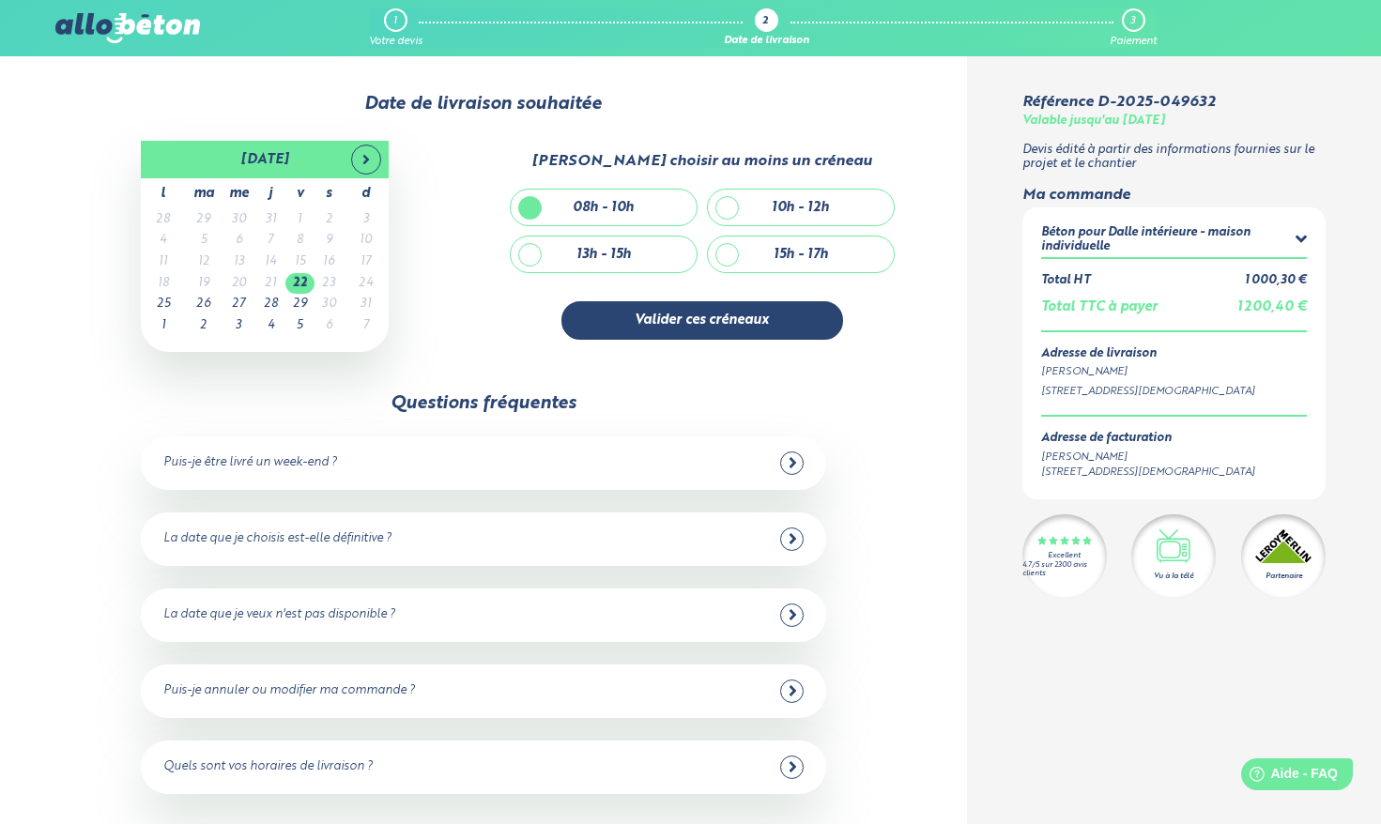
click at [464, 298] on div "août 2025 l ma me j v s d 28 29 30 31 1 2 3 4 5 6 7 8 9 10 11 12 13 14 15 16 17…" at bounding box center [264, 246] width 411 height 211
click at [1293, 243] on div "Béton pour Dalle intérieure - maison individuelle" at bounding box center [1168, 239] width 254 height 27
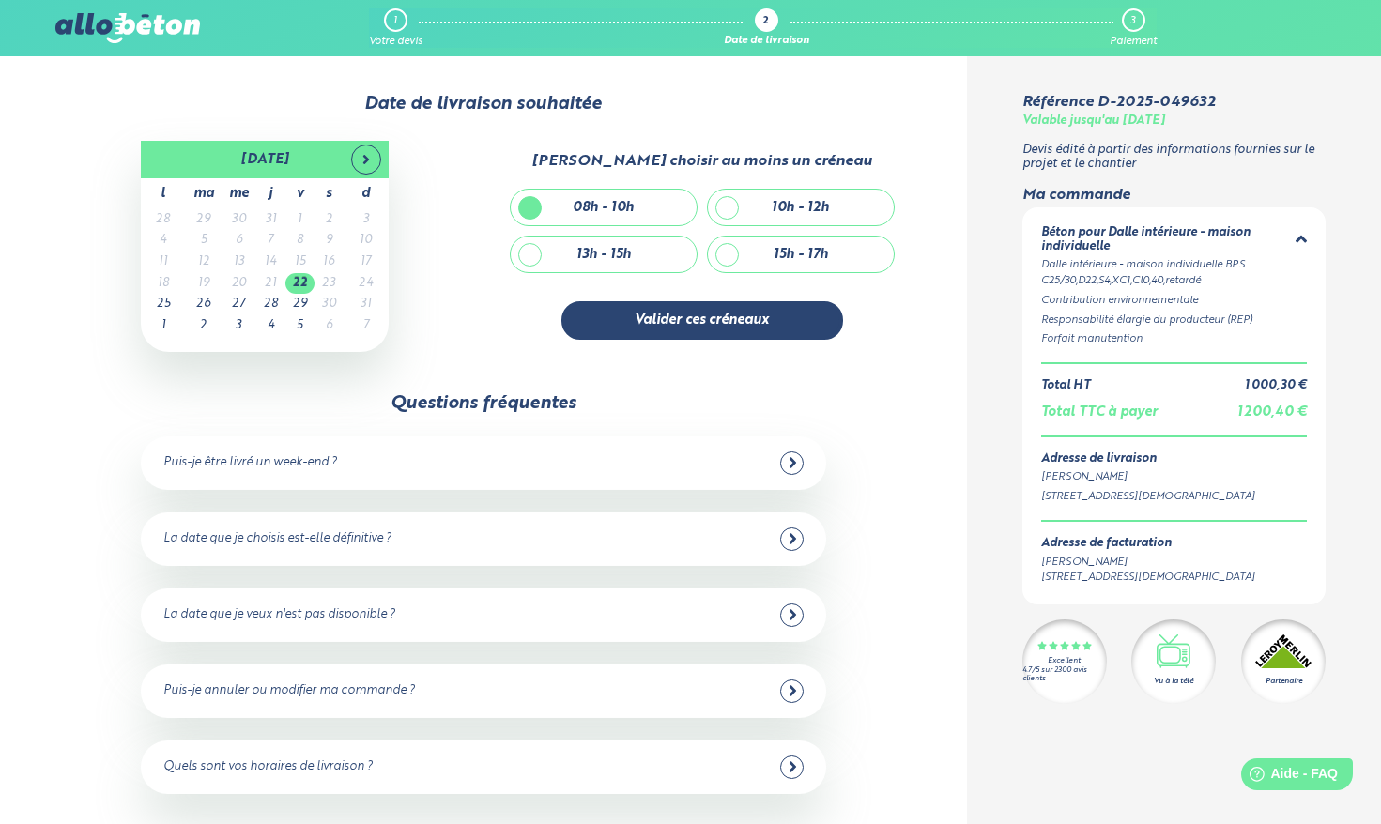
click at [1293, 237] on div "Béton pour Dalle intérieure - maison individuelle" at bounding box center [1168, 239] width 254 height 27
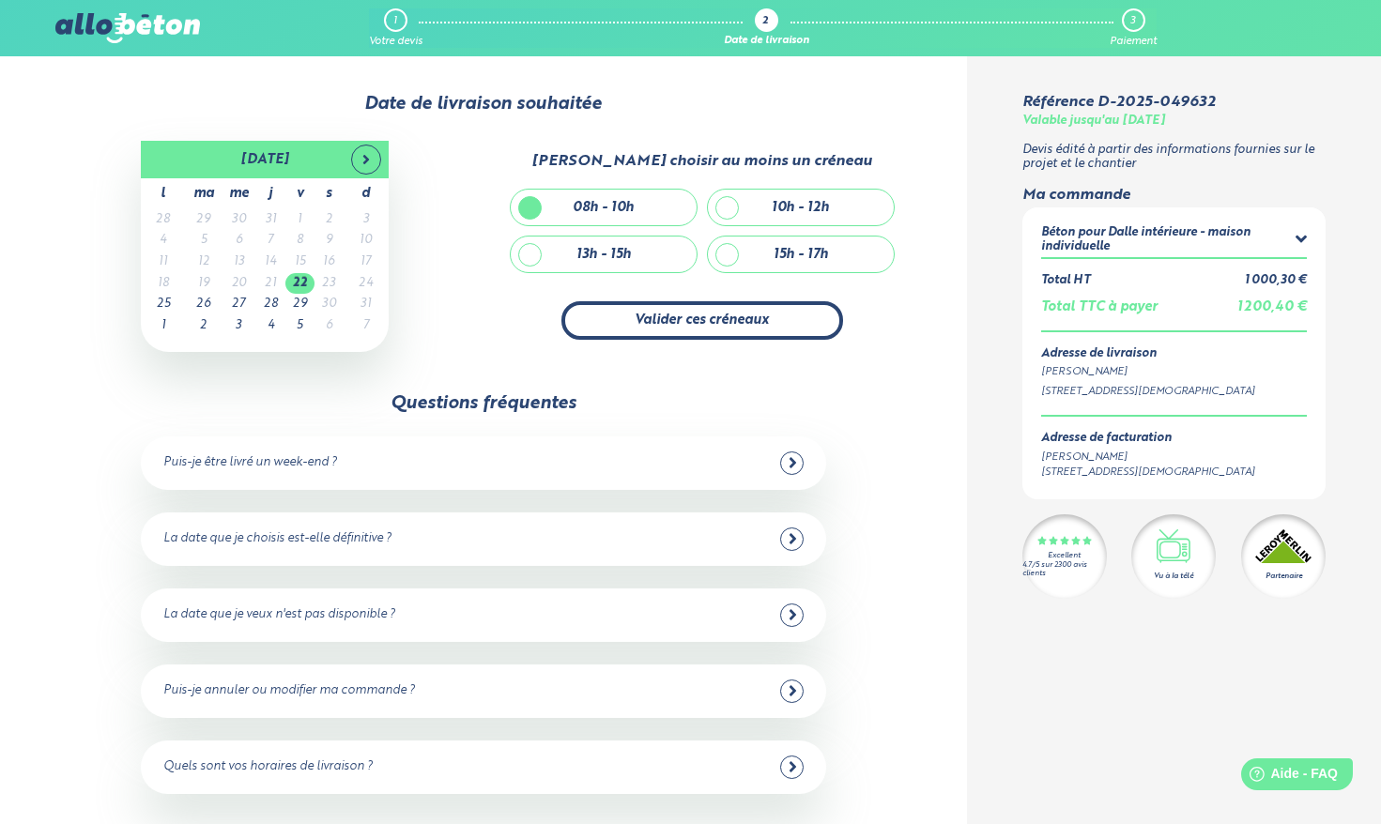
click at [754, 323] on button "Valider ces créneaux" at bounding box center [702, 320] width 282 height 38
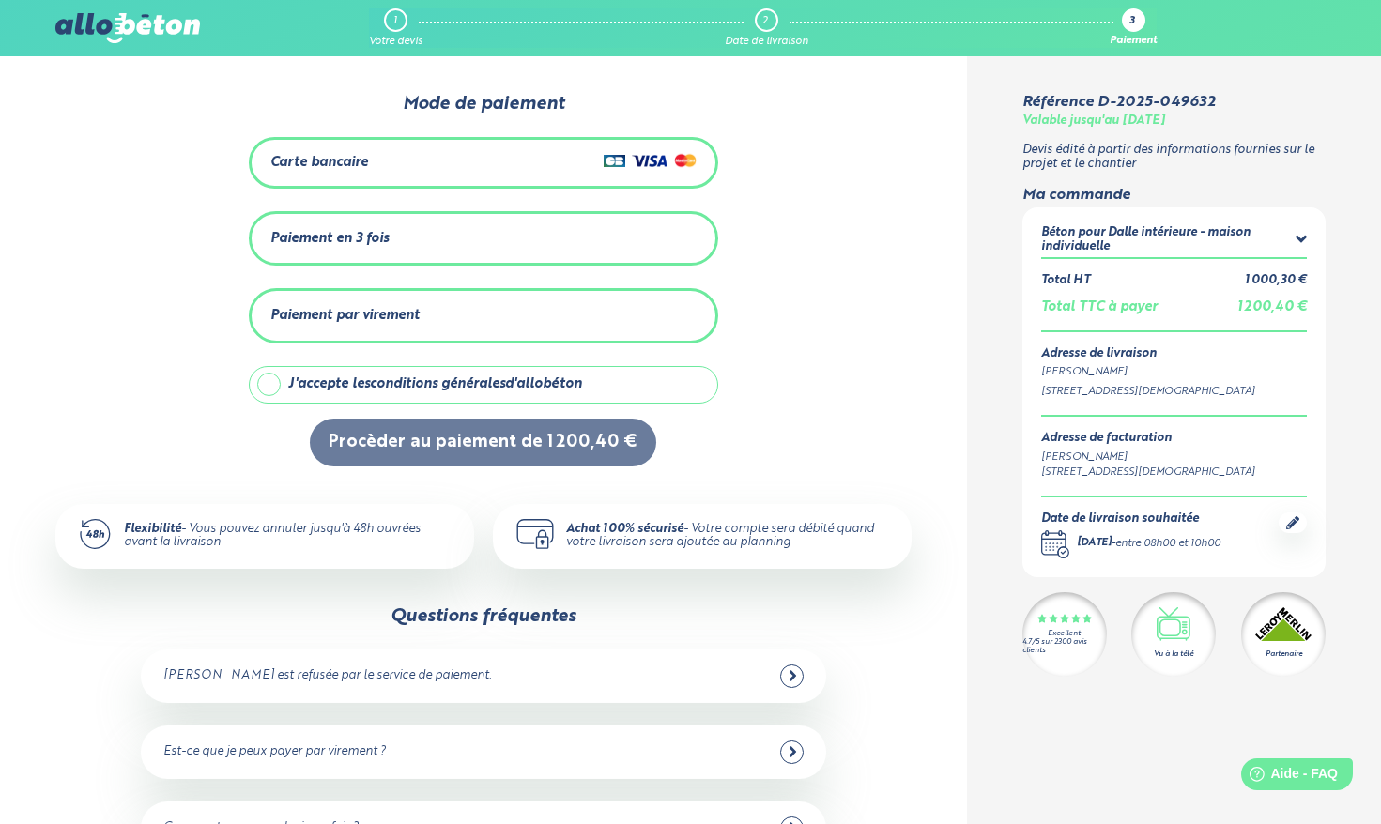
click at [1304, 238] on icon at bounding box center [1300, 240] width 11 height 8
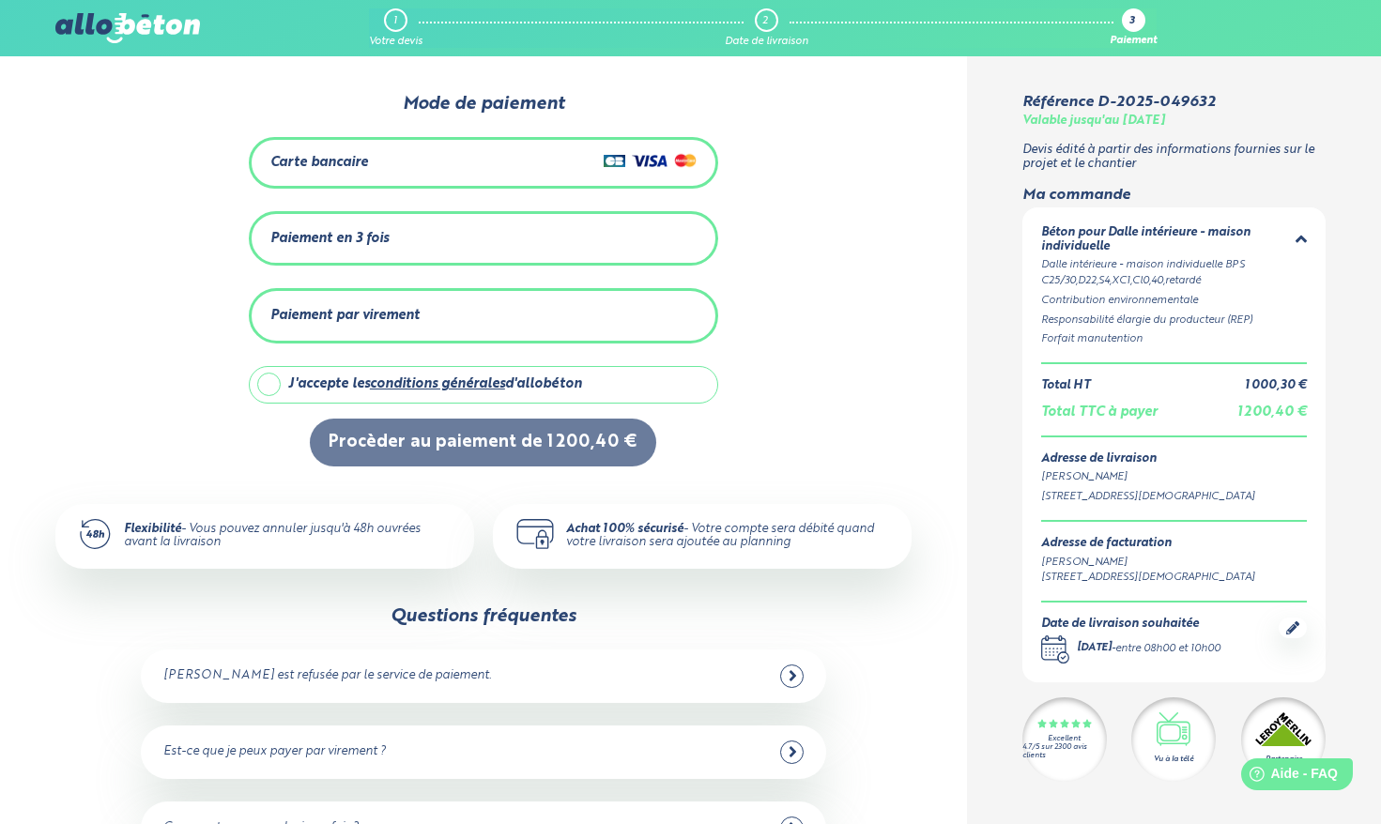
click at [1302, 235] on icon at bounding box center [1301, 239] width 12 height 19
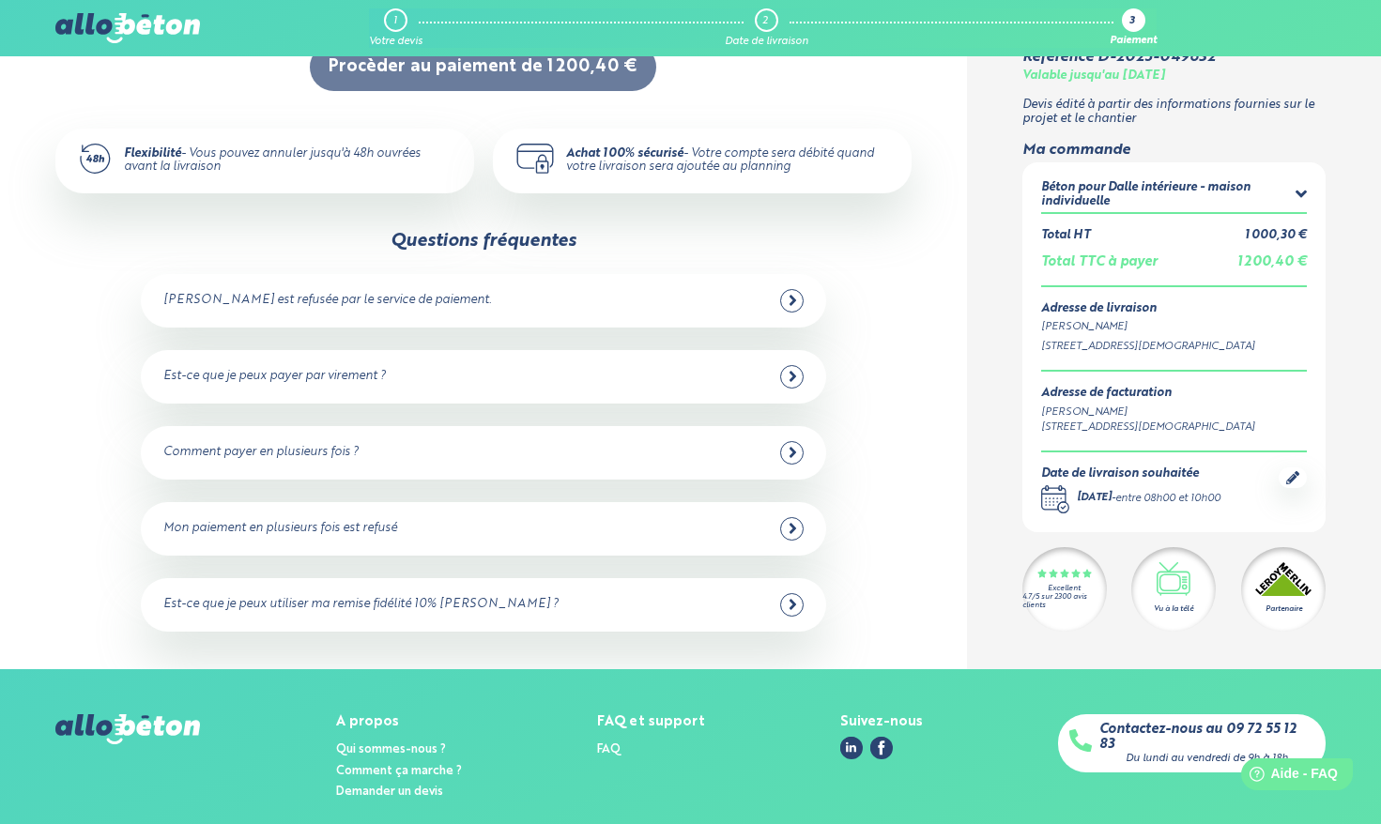
scroll to position [282, 0]
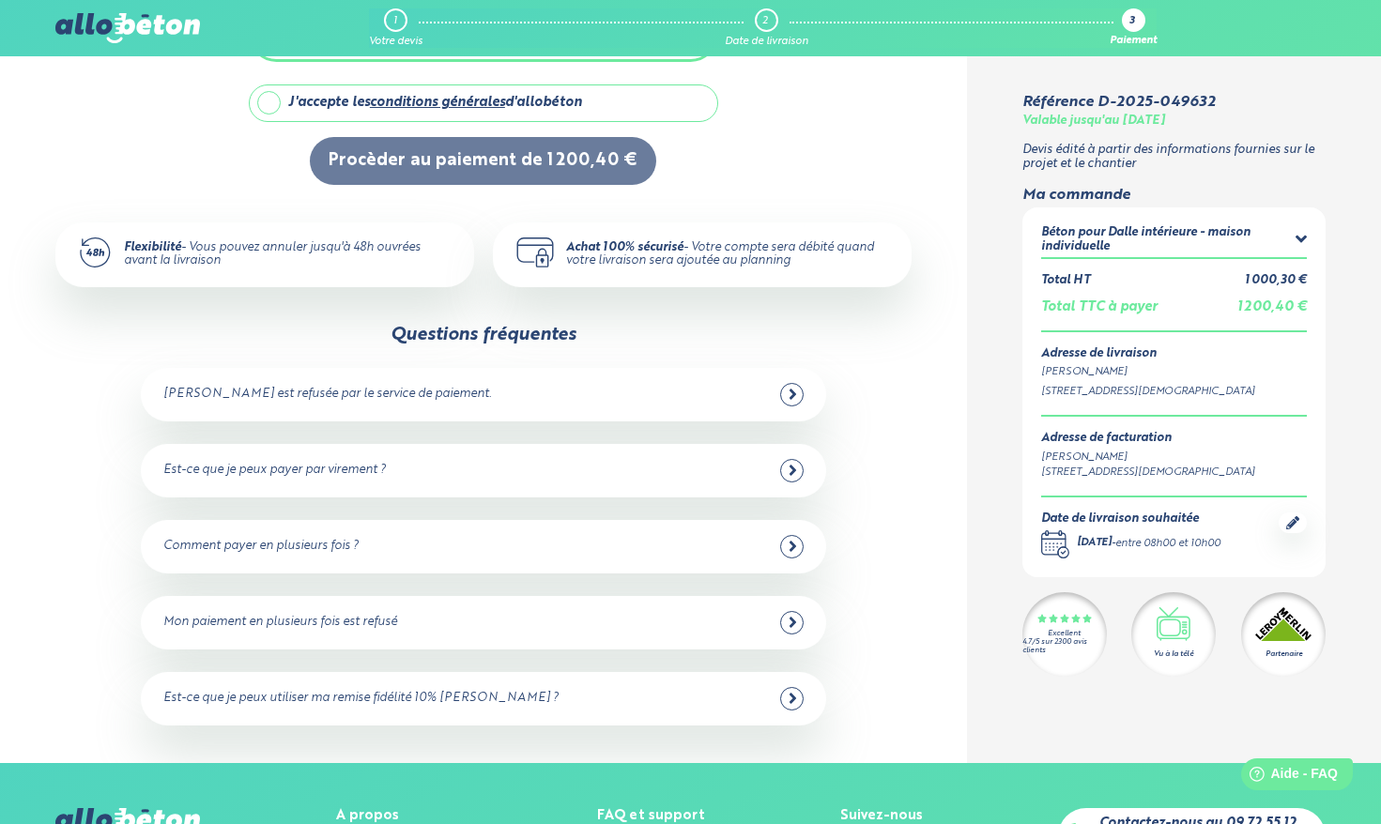
click at [747, 689] on div "Est-ce que je peux utiliser ma remise fidélité 10% Leroy Merlin ?" at bounding box center [483, 698] width 640 height 23
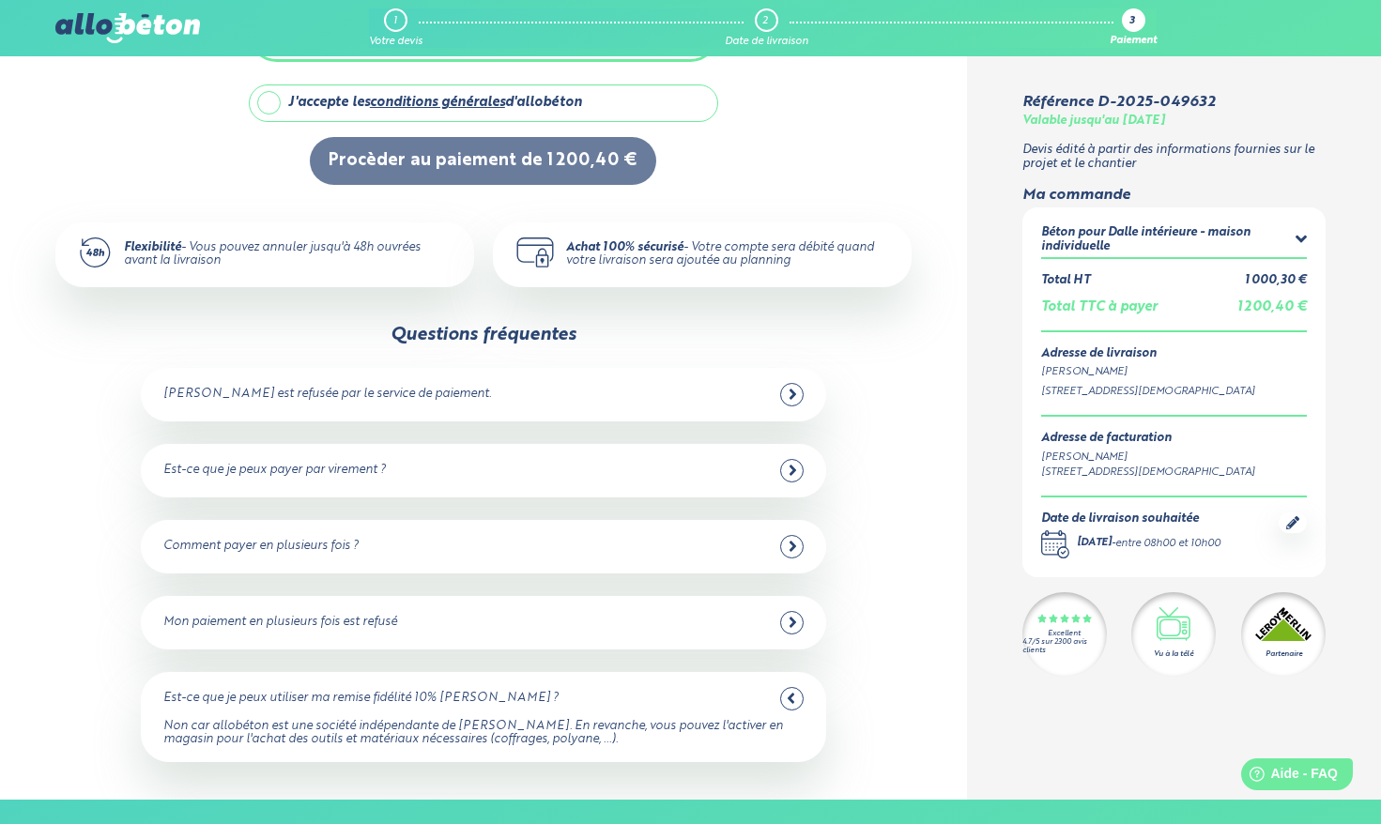
click at [778, 695] on div "Est-ce que je peux utiliser ma remise fidélité 10% Leroy Merlin ?" at bounding box center [483, 698] width 640 height 23
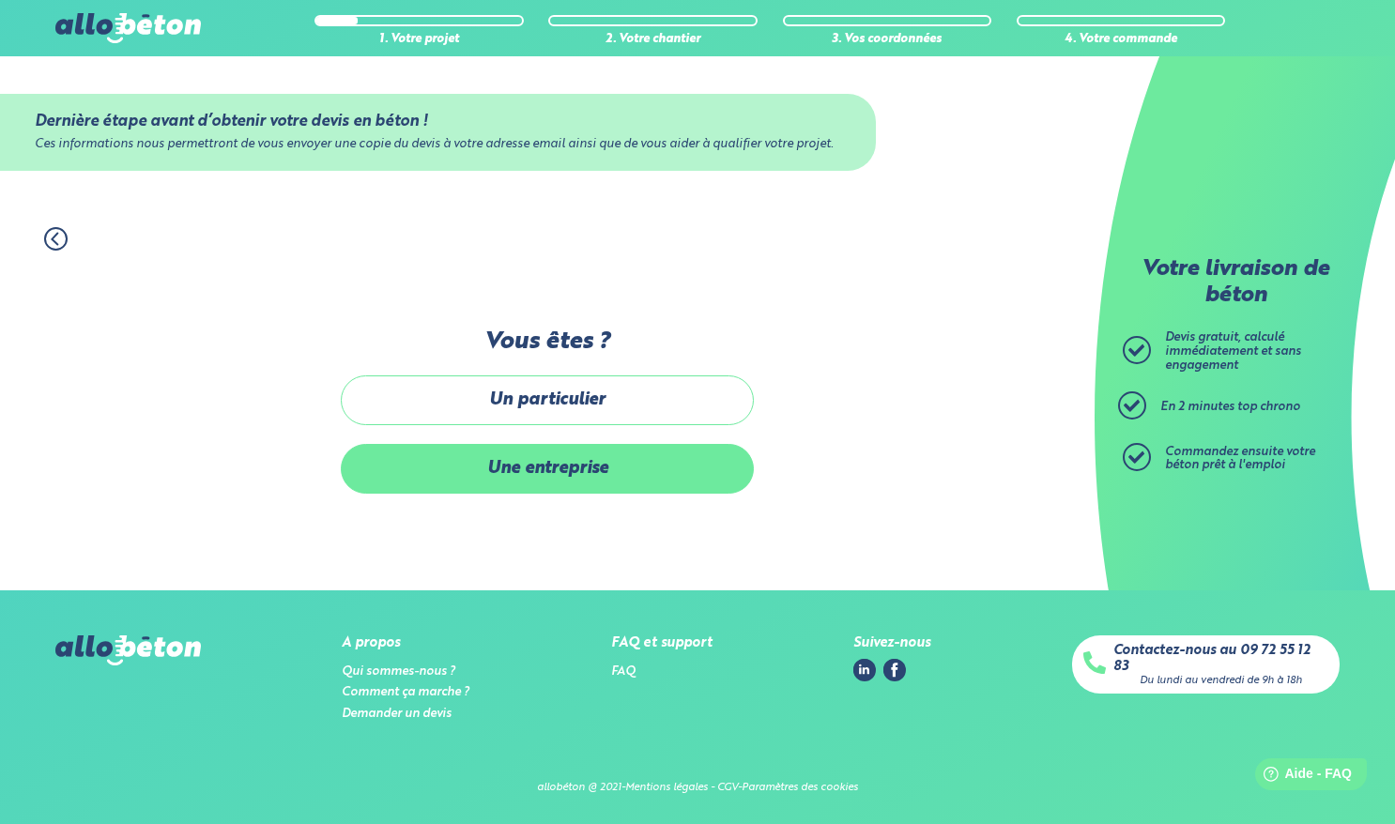
click at [677, 468] on label "Une entreprise" at bounding box center [547, 469] width 413 height 50
click at [0, 0] on input "Une entreprise" at bounding box center [0, 0] width 0 height 0
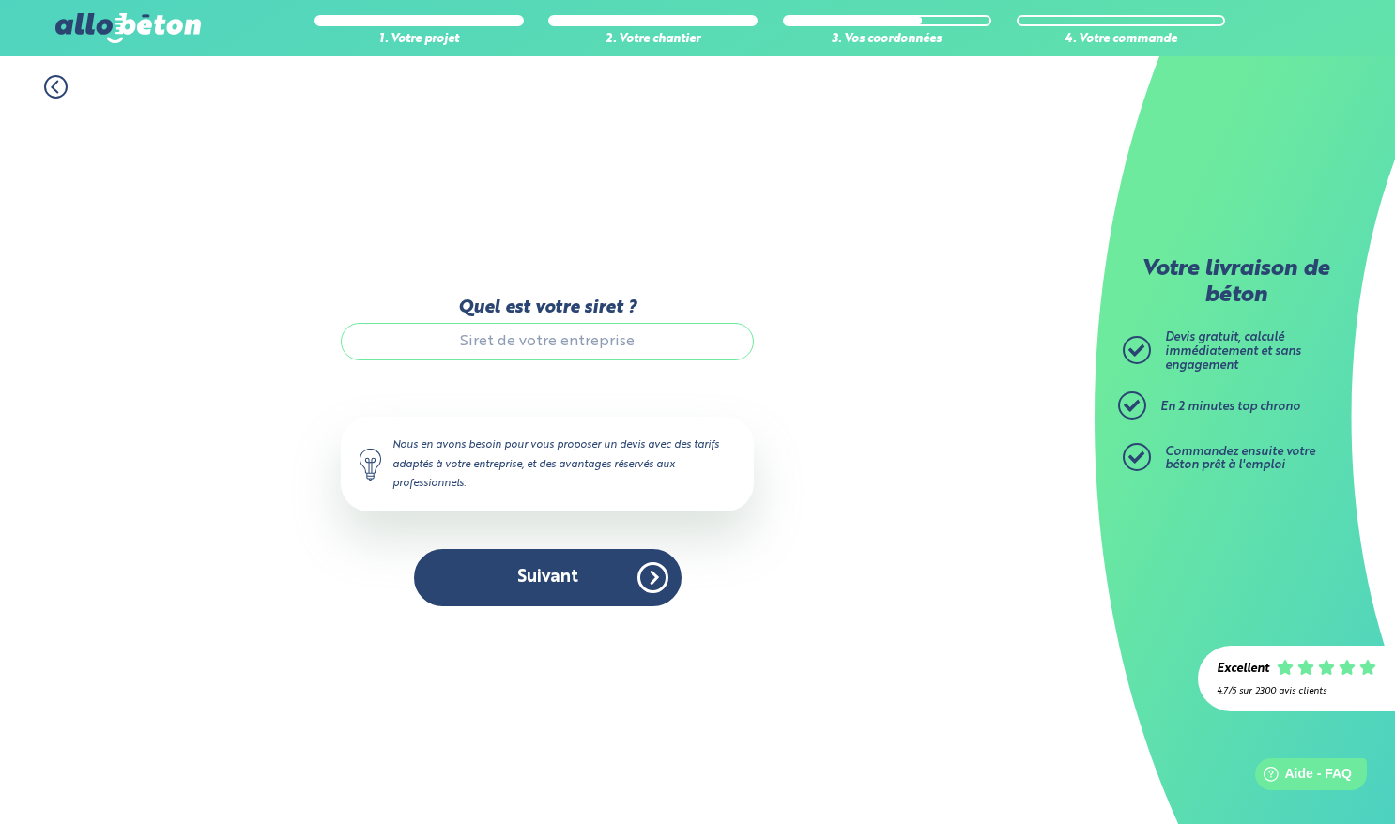
click at [582, 354] on input "Quel est votre siret ?" at bounding box center [547, 342] width 413 height 38
